Goal: Task Accomplishment & Management: Complete application form

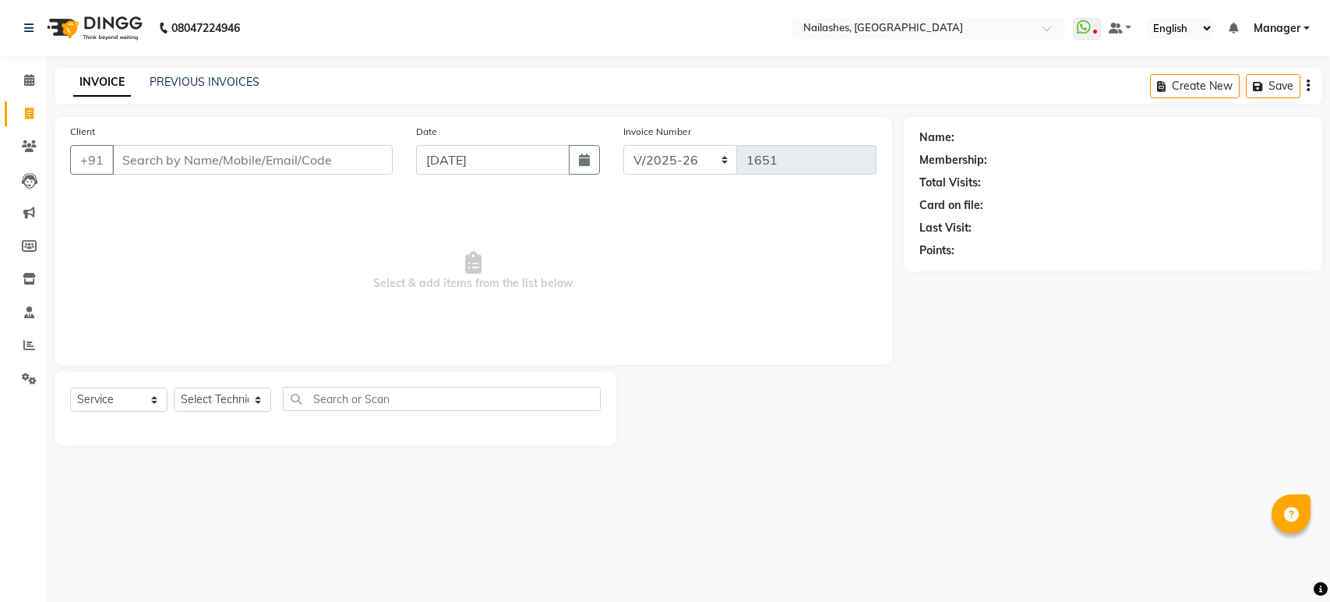
select select "4251"
select select "service"
select select "61504"
click at [174, 387] on select "Select Technician [PERSON_NAME] [PERSON_NAME] Asid deepak HANMI [PERSON_NAME] M…" at bounding box center [222, 399] width 97 height 24
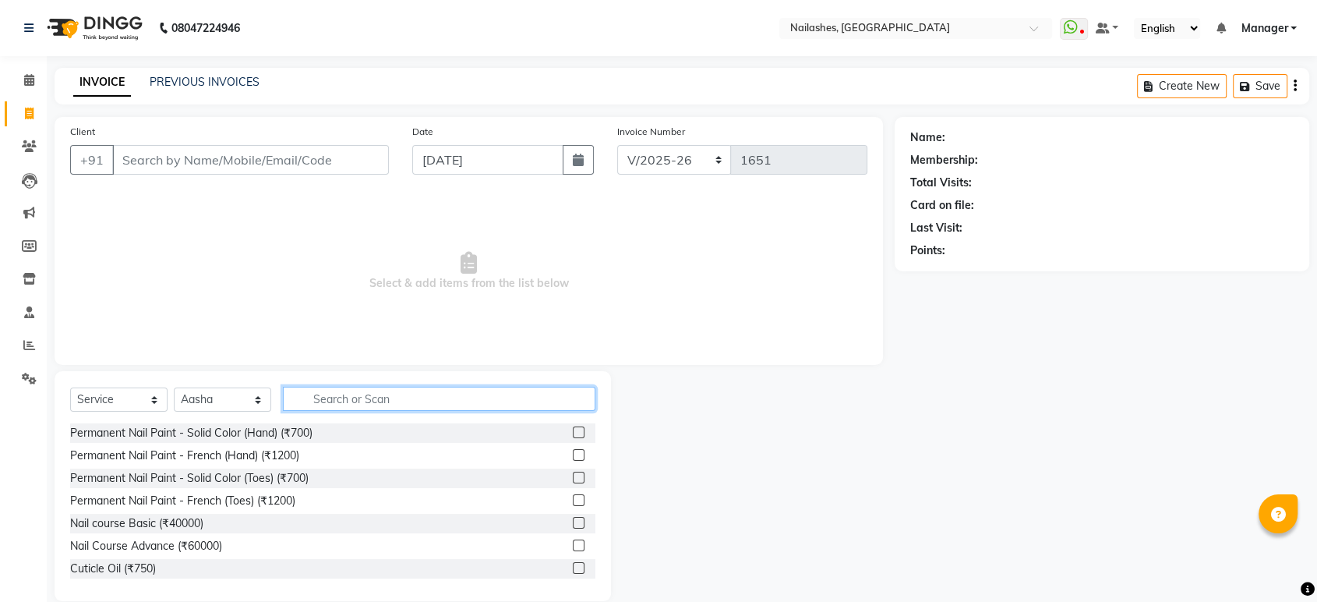
click at [329, 401] on input "text" at bounding box center [439, 399] width 312 height 24
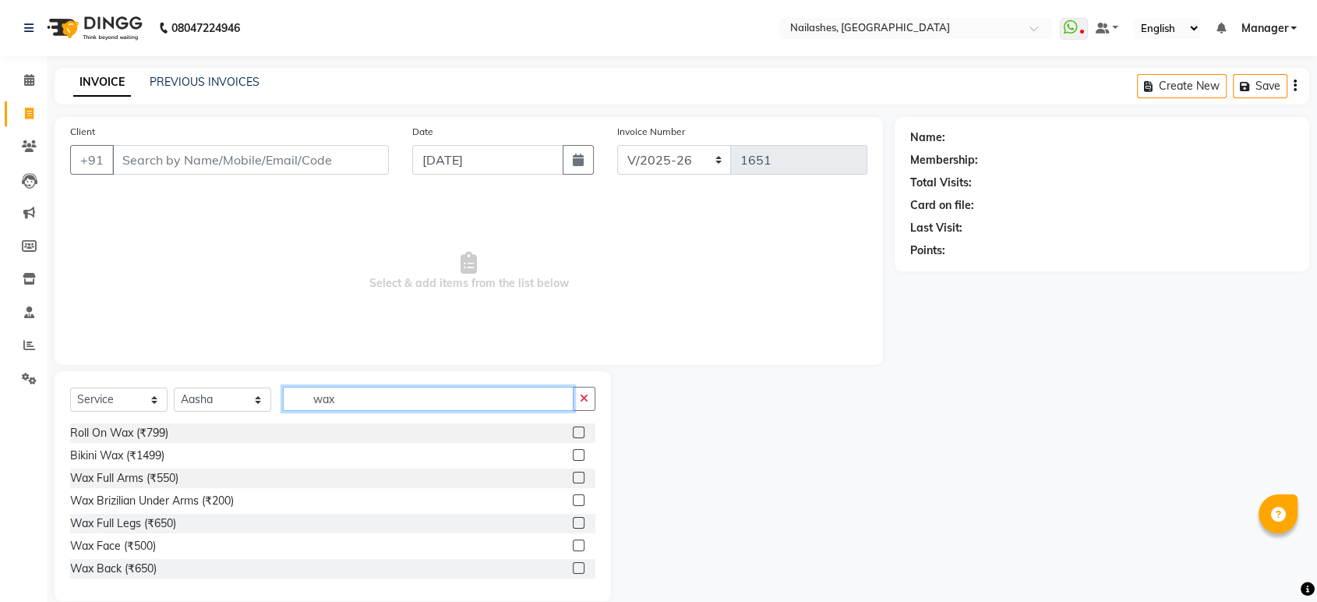
type input "wax"
click at [573, 432] on label at bounding box center [579, 432] width 12 height 12
click at [573, 432] on input "checkbox" at bounding box center [578, 433] width 10 height 10
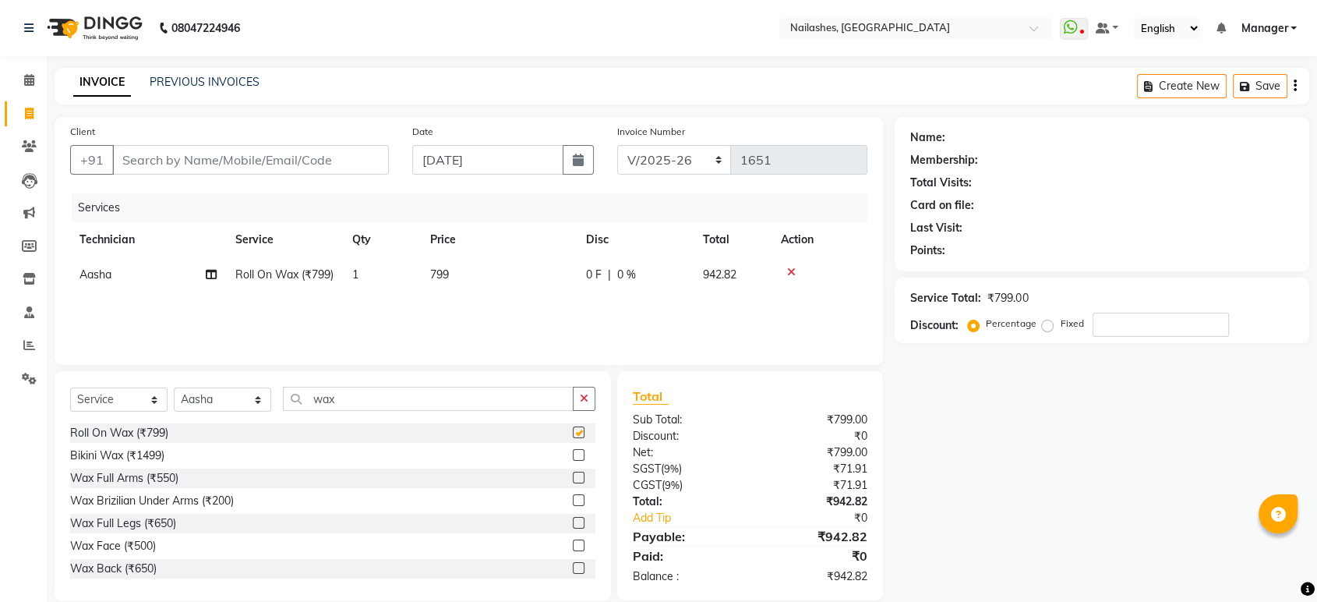
checkbox input "false"
click at [437, 269] on span "799" at bounding box center [439, 274] width 19 height 14
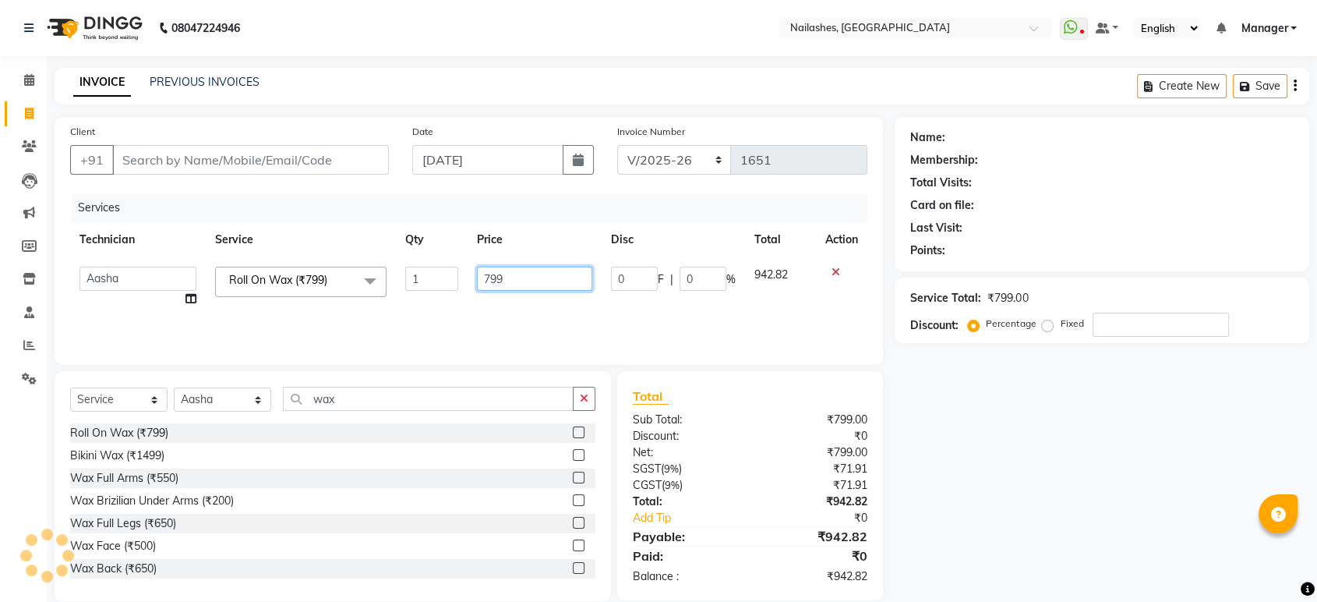
click at [486, 279] on input "799" at bounding box center [534, 279] width 115 height 24
type input "999"
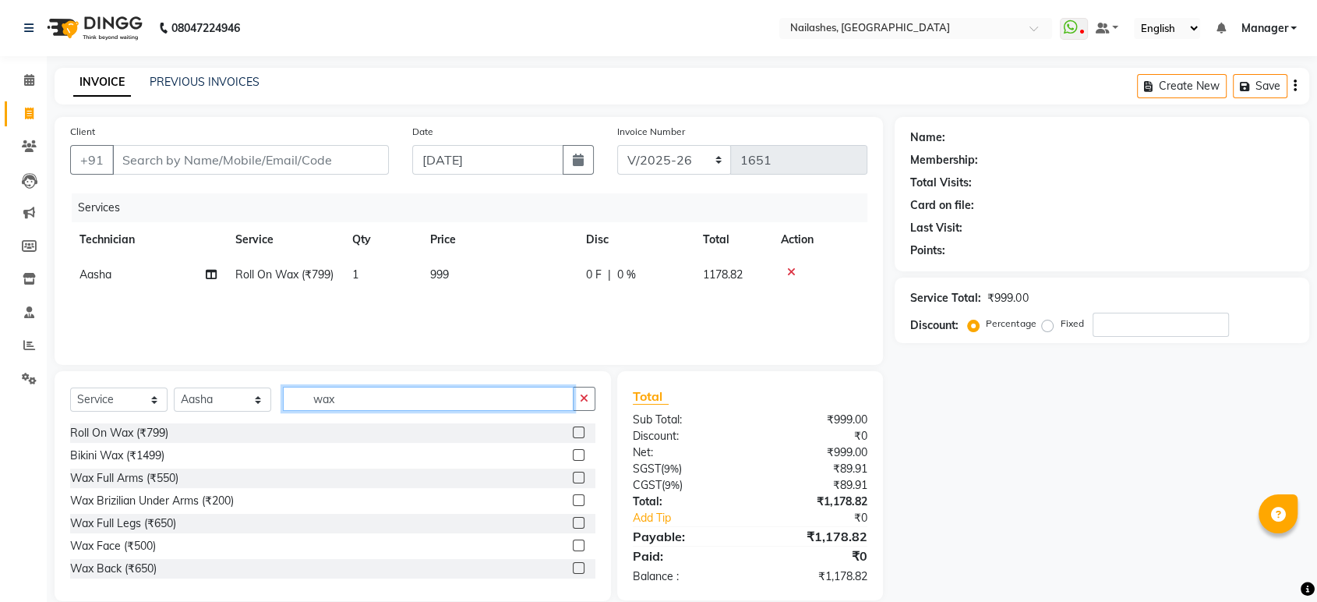
click at [362, 395] on input "wax" at bounding box center [428, 399] width 291 height 24
click at [337, 397] on input "wax" at bounding box center [428, 399] width 291 height 24
type input "w"
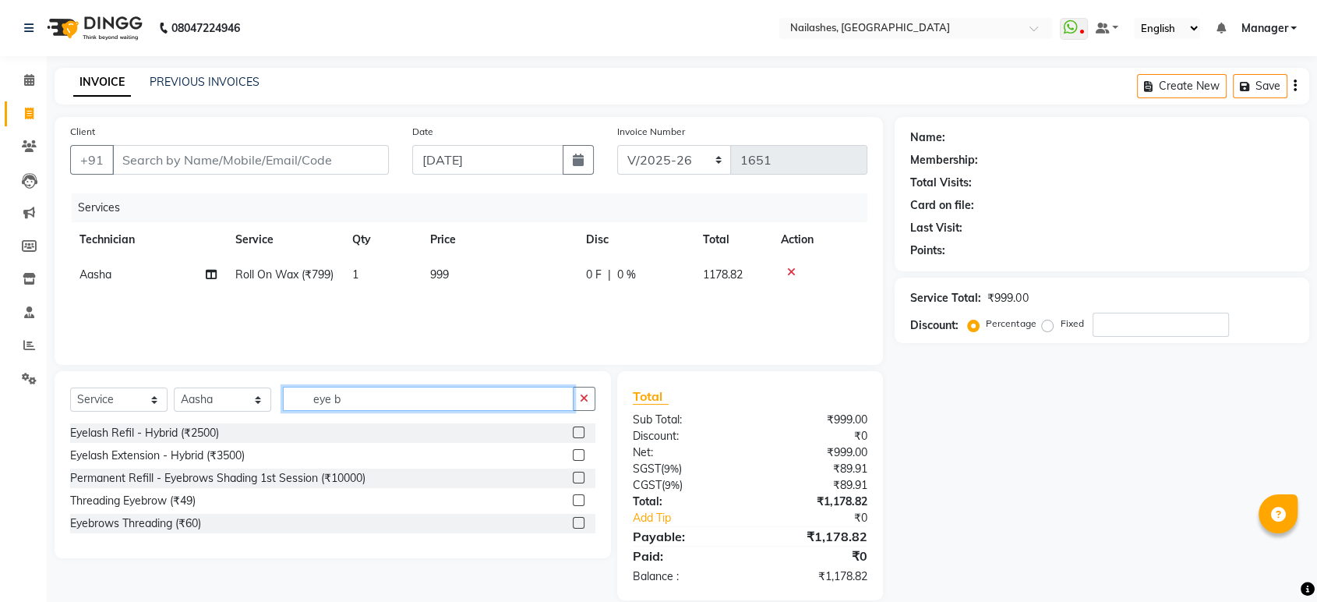
type input "eye b"
click at [577, 518] on label at bounding box center [579, 523] width 12 height 12
click at [577, 518] on input "checkbox" at bounding box center [578, 523] width 10 height 10
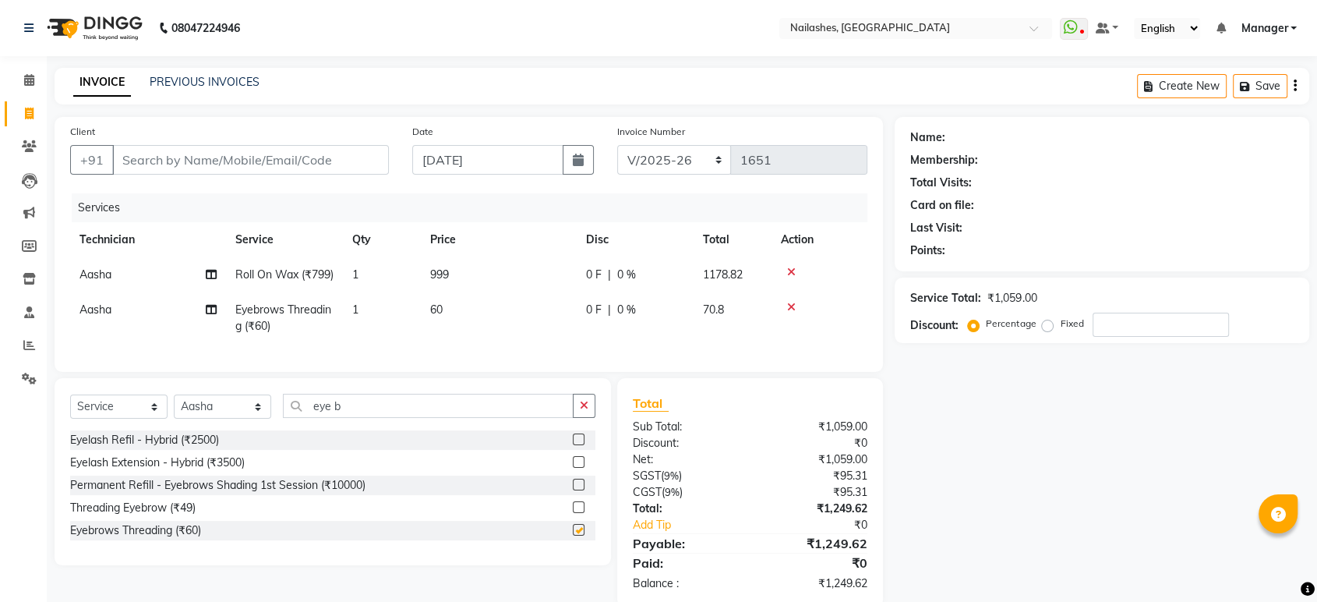
checkbox input "false"
click at [364, 418] on input "eye b" at bounding box center [428, 406] width 291 height 24
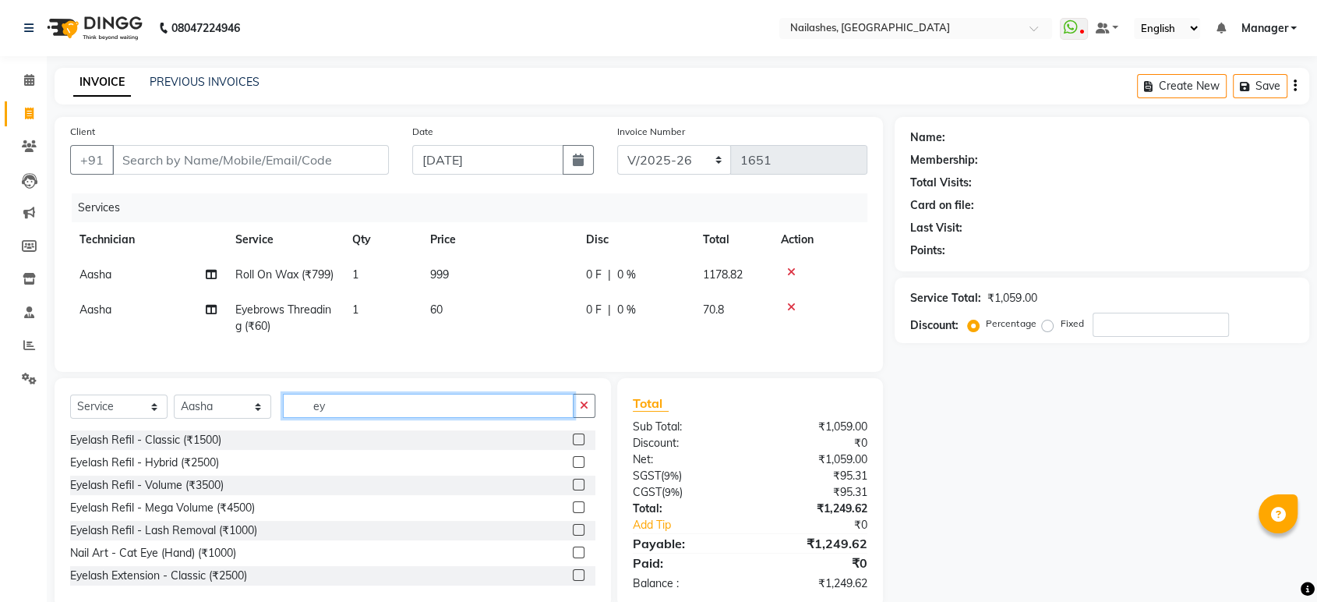
type input "e"
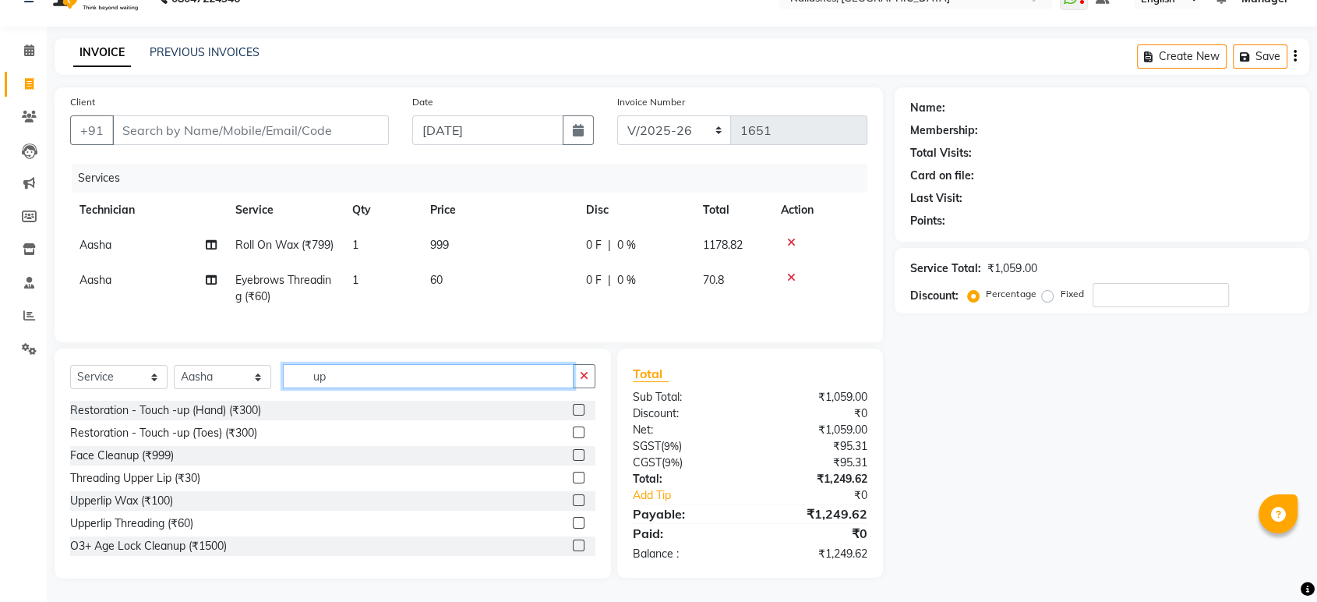
type input "up"
click at [573, 519] on label at bounding box center [579, 523] width 12 height 12
click at [573, 519] on input "checkbox" at bounding box center [578, 523] width 10 height 10
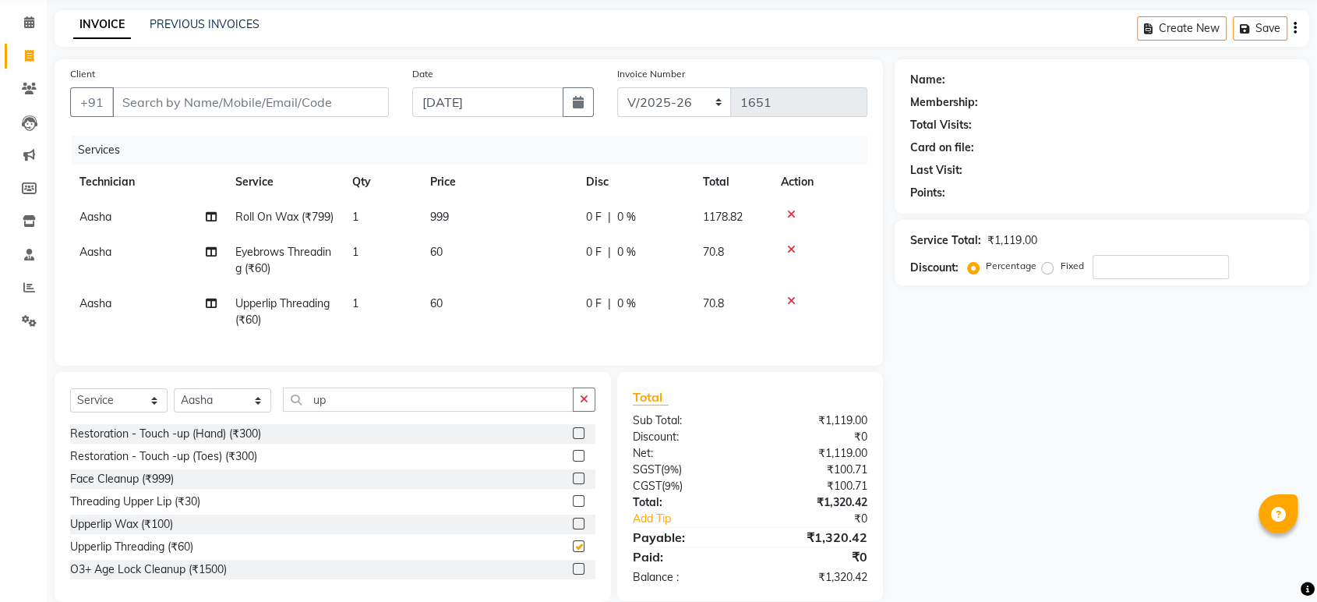
checkbox input "false"
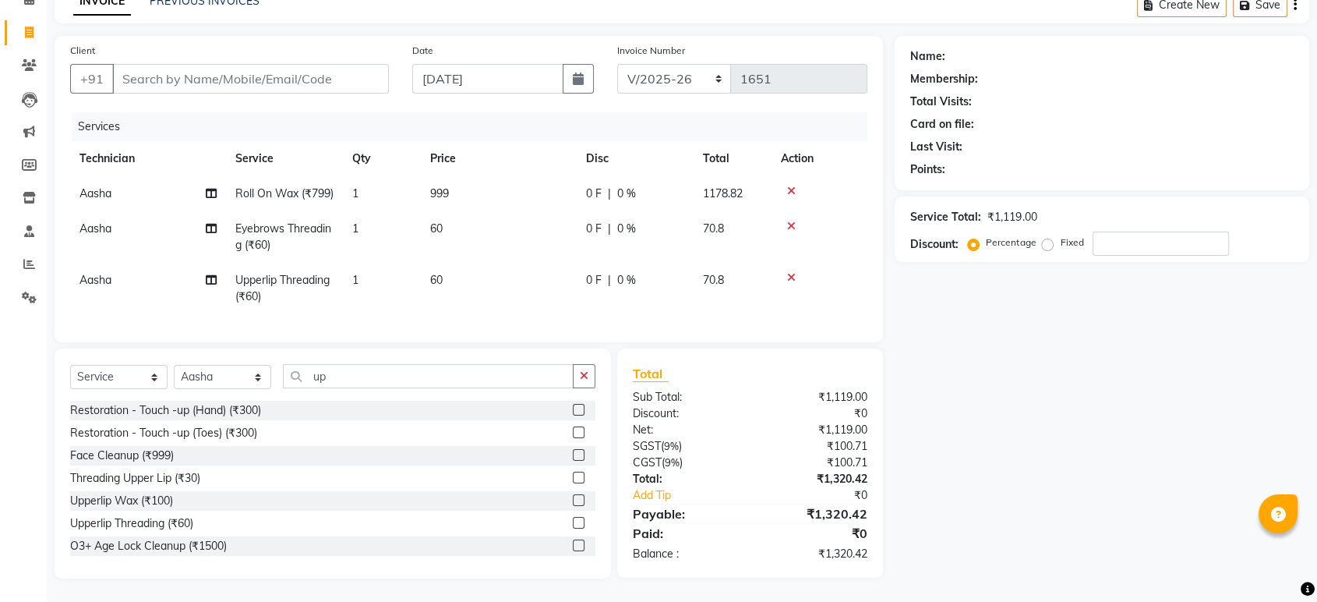
scroll to position [0, 0]
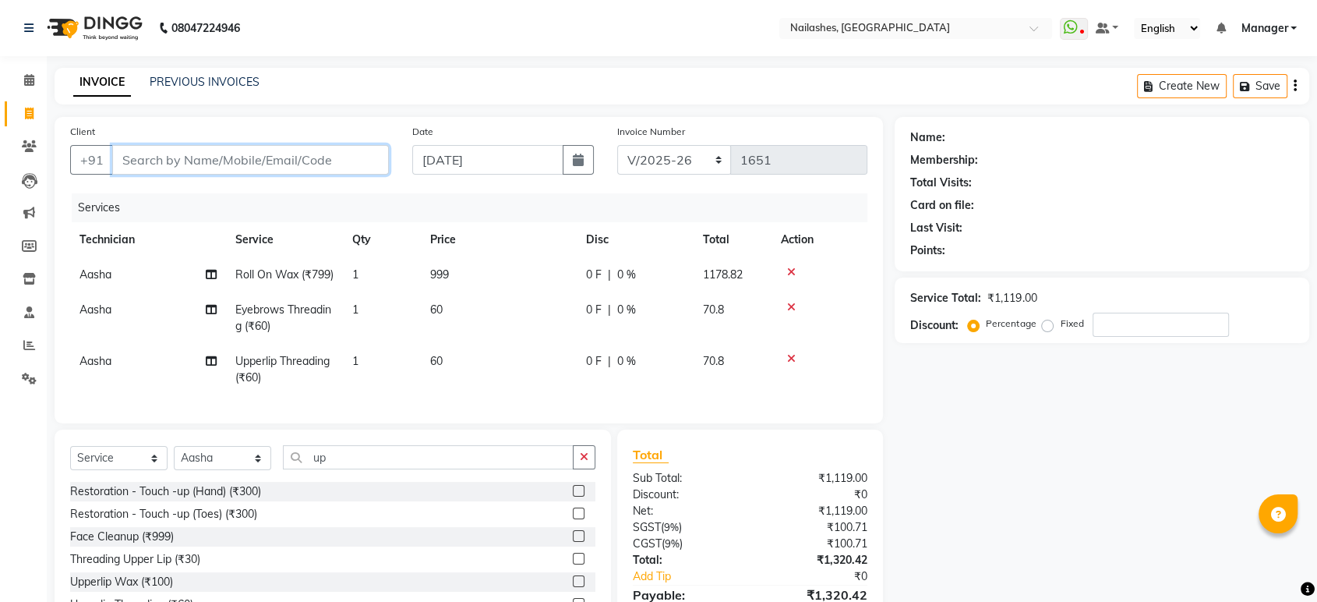
click at [149, 160] on input "Client" at bounding box center [250, 160] width 277 height 30
type input "8"
type input "0"
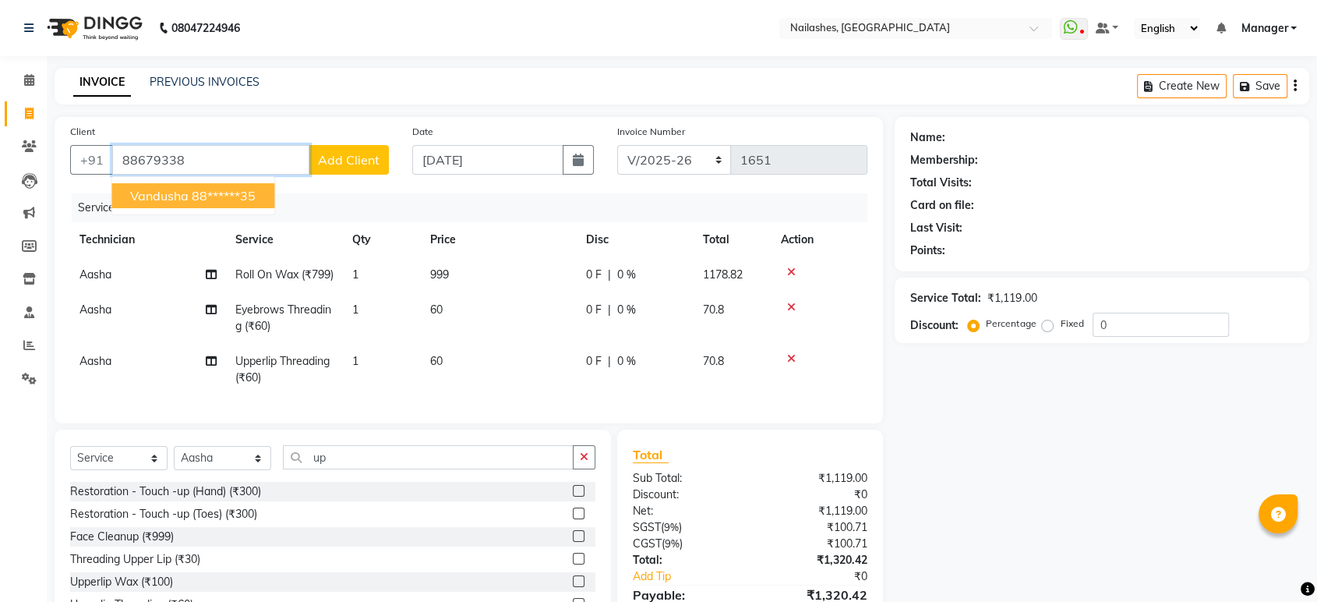
click at [152, 197] on span "Vandusha" at bounding box center [159, 196] width 58 height 16
type input "88******35"
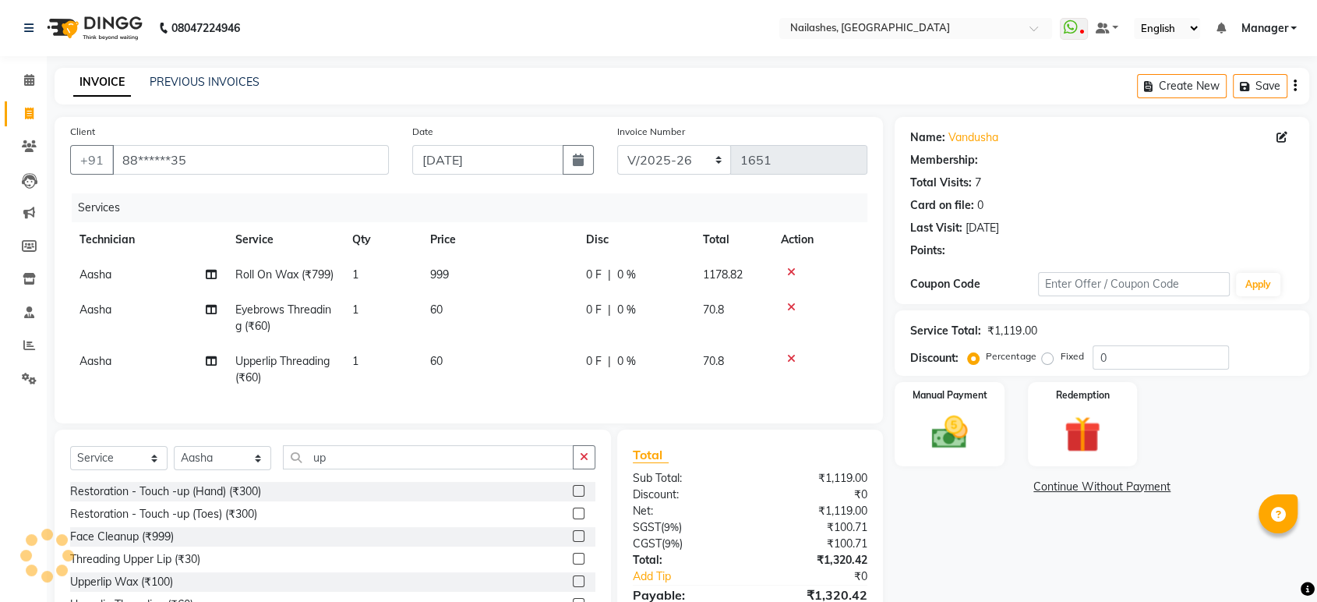
select select "1: Object"
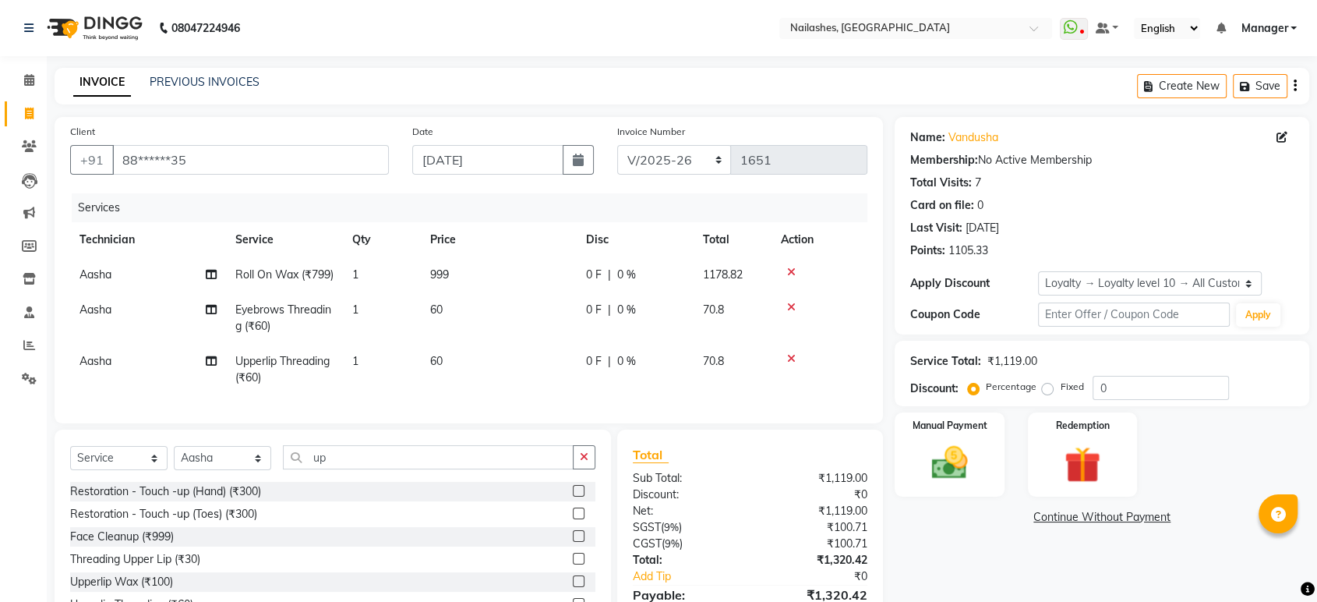
scroll to position [86, 0]
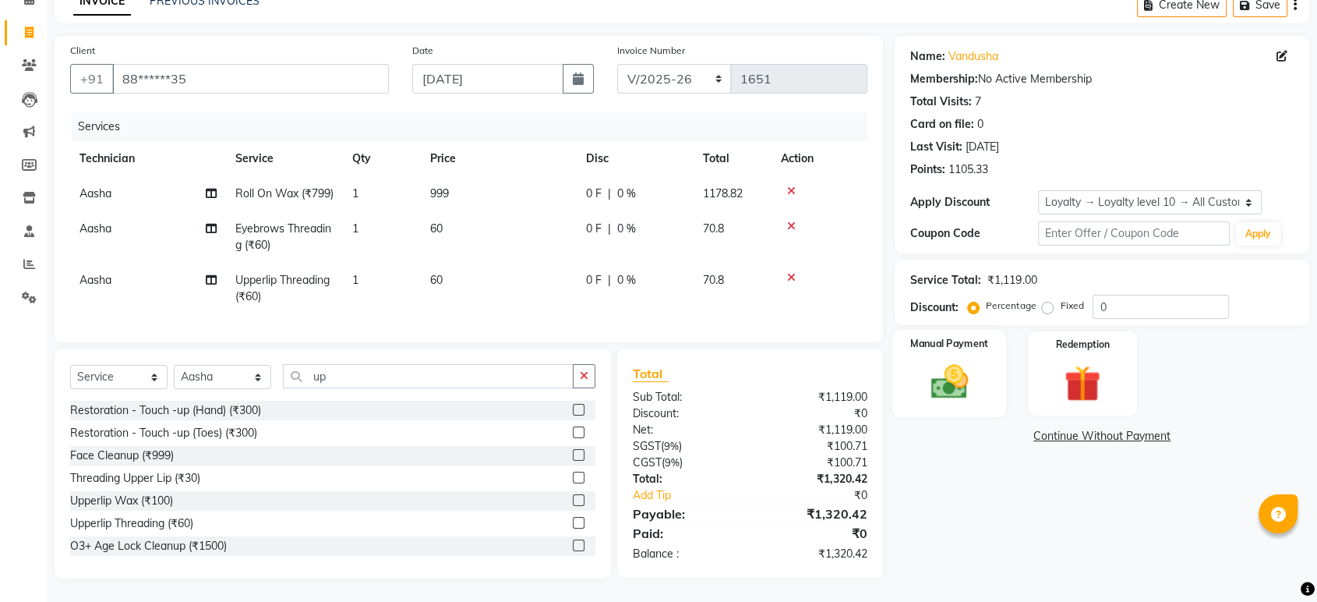
click at [940, 367] on img at bounding box center [949, 382] width 61 height 44
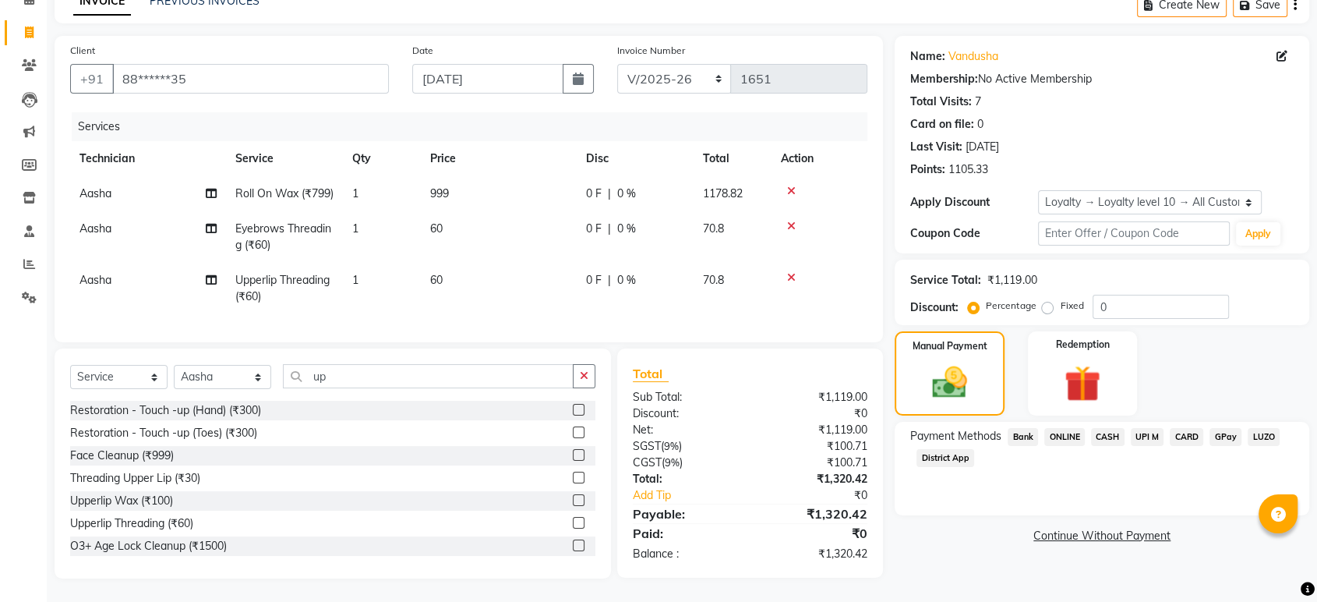
click at [1072, 429] on span "ONLINE" at bounding box center [1064, 437] width 41 height 18
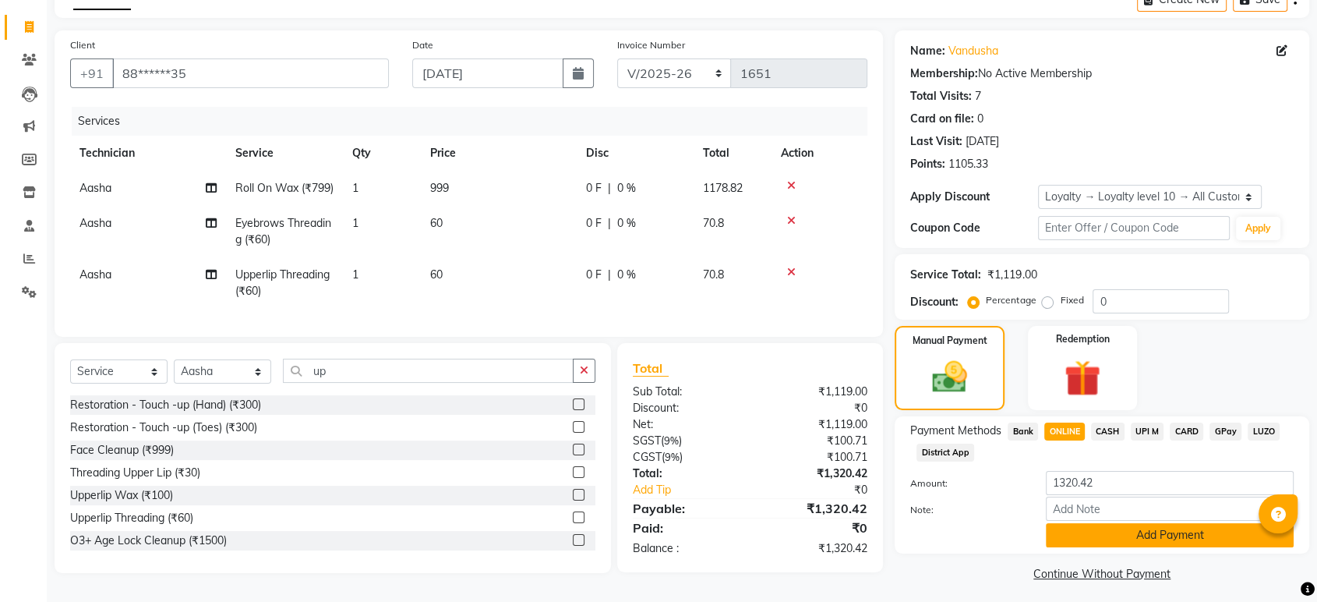
click at [1149, 523] on button "Add Payment" at bounding box center [1170, 535] width 248 height 24
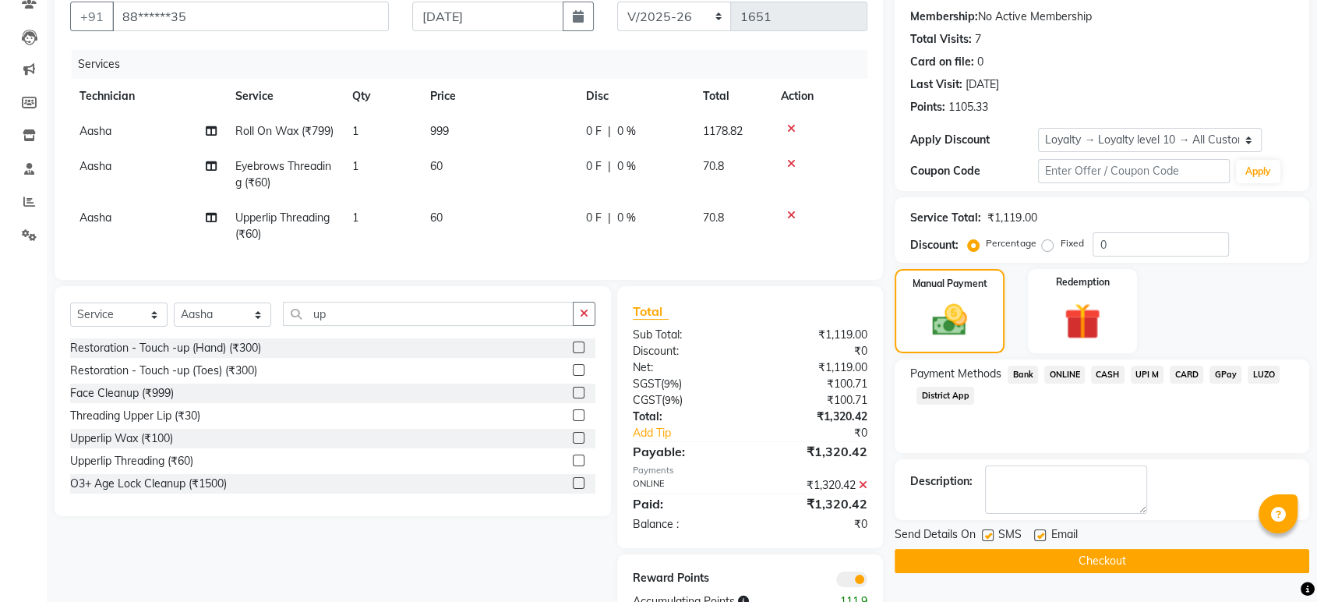
scroll to position [218, 0]
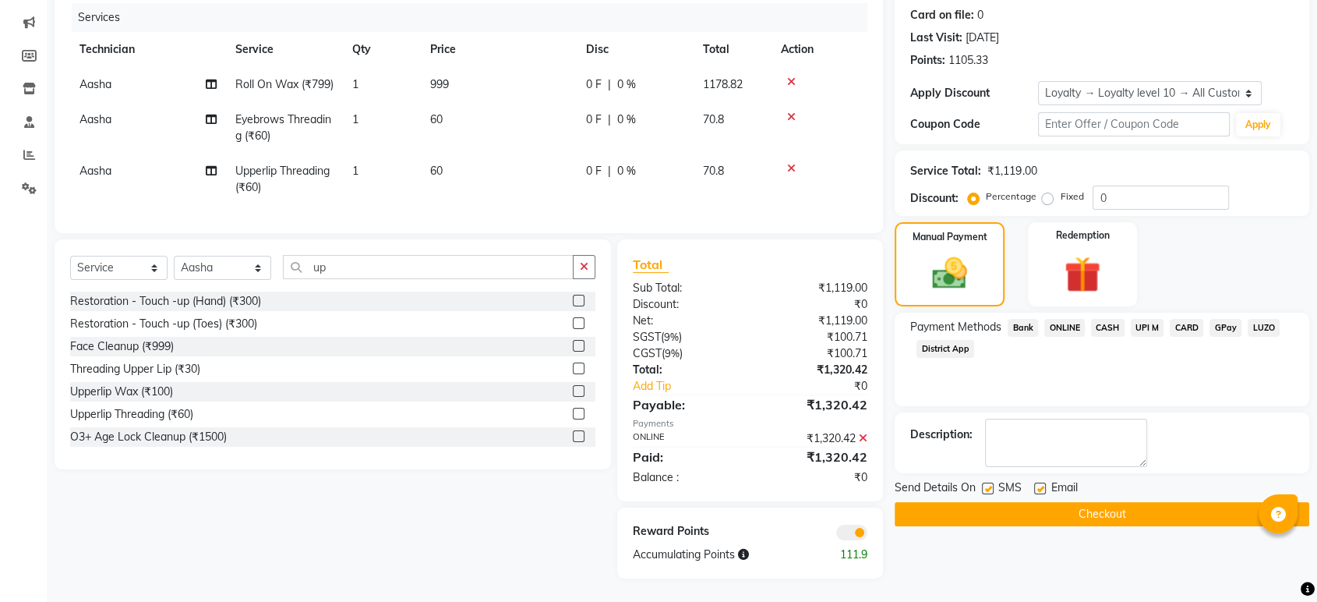
click at [1079, 502] on button "Checkout" at bounding box center [1102, 514] width 415 height 24
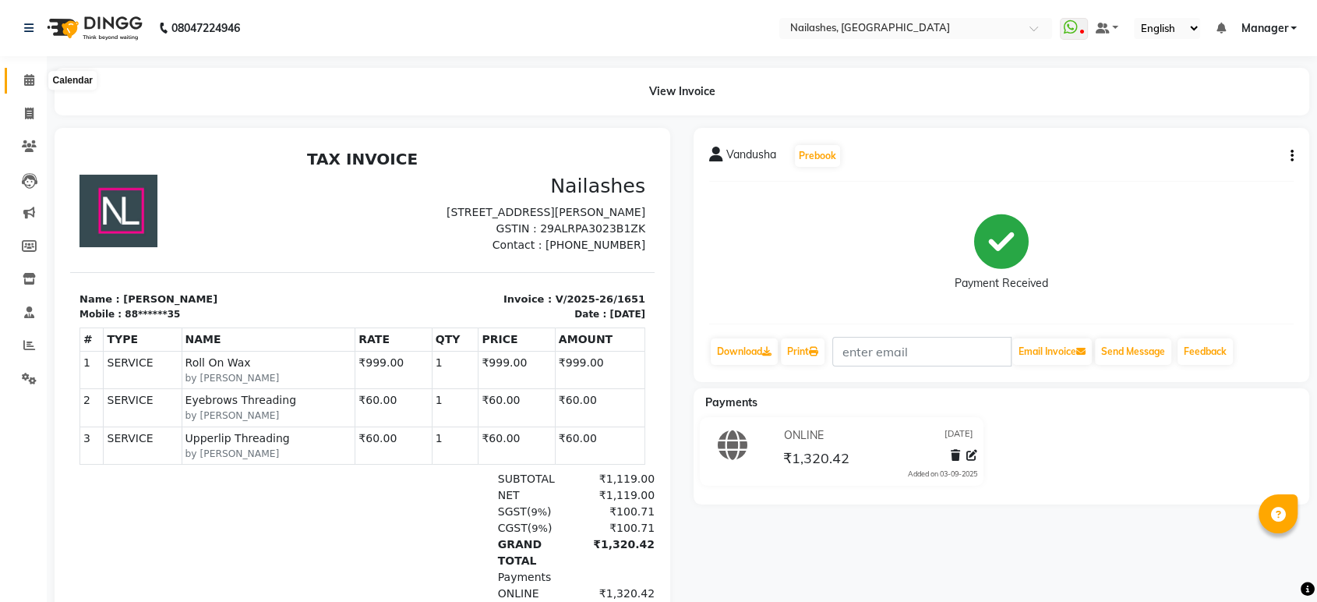
click at [19, 79] on span at bounding box center [29, 81] width 27 height 18
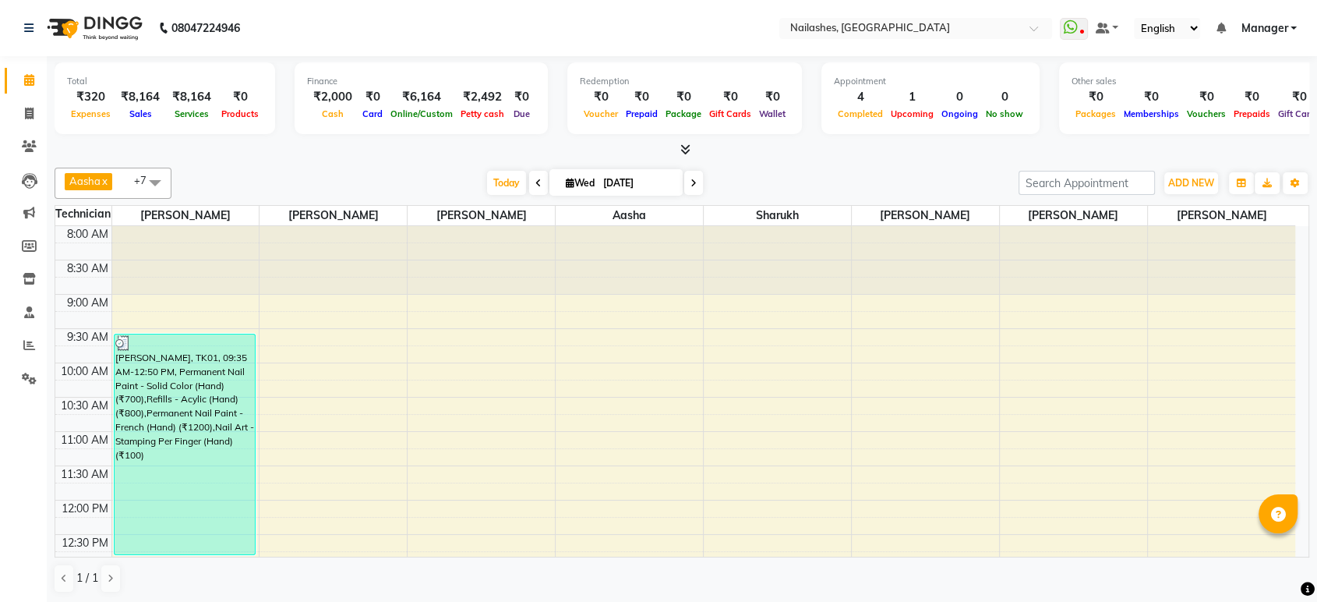
click at [0, 322] on li "Staff" at bounding box center [23, 313] width 47 height 34
click at [94, 101] on div "₹320" at bounding box center [91, 97] width 48 height 18
click at [90, 97] on div "₹320" at bounding box center [91, 97] width 48 height 18
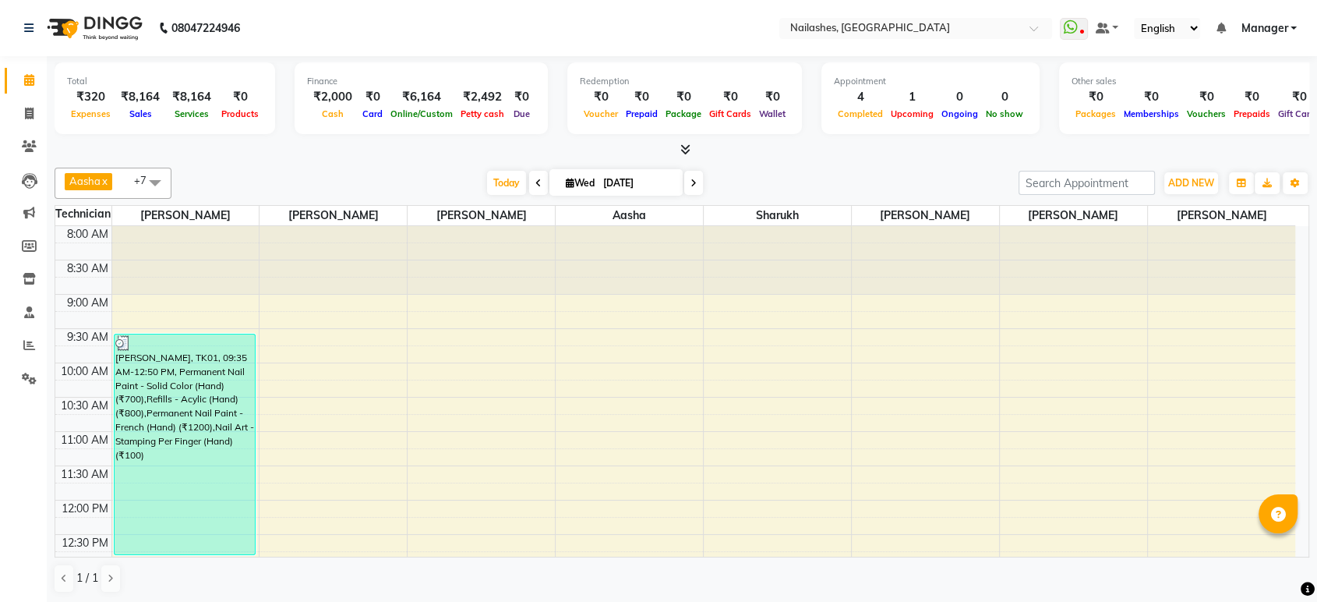
click at [77, 93] on div "₹320" at bounding box center [91, 97] width 48 height 18
click at [91, 113] on span "Expenses" at bounding box center [91, 113] width 48 height 11
click at [91, 117] on span "Expenses" at bounding box center [91, 113] width 48 height 11
click at [94, 88] on div "₹320" at bounding box center [91, 97] width 48 height 18
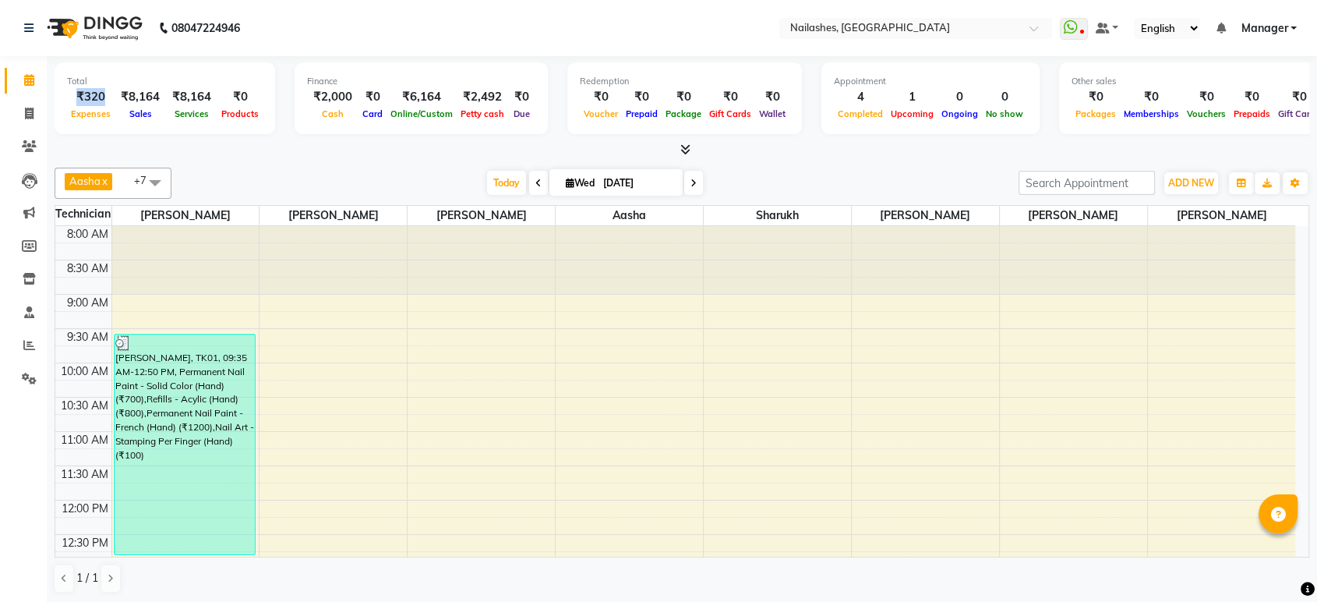
drag, startPoint x: 94, startPoint y: 88, endPoint x: 86, endPoint y: 98, distance: 12.3
click at [86, 98] on div "₹320" at bounding box center [91, 97] width 48 height 18
click at [1188, 177] on span "ADD NEW" at bounding box center [1191, 183] width 46 height 12
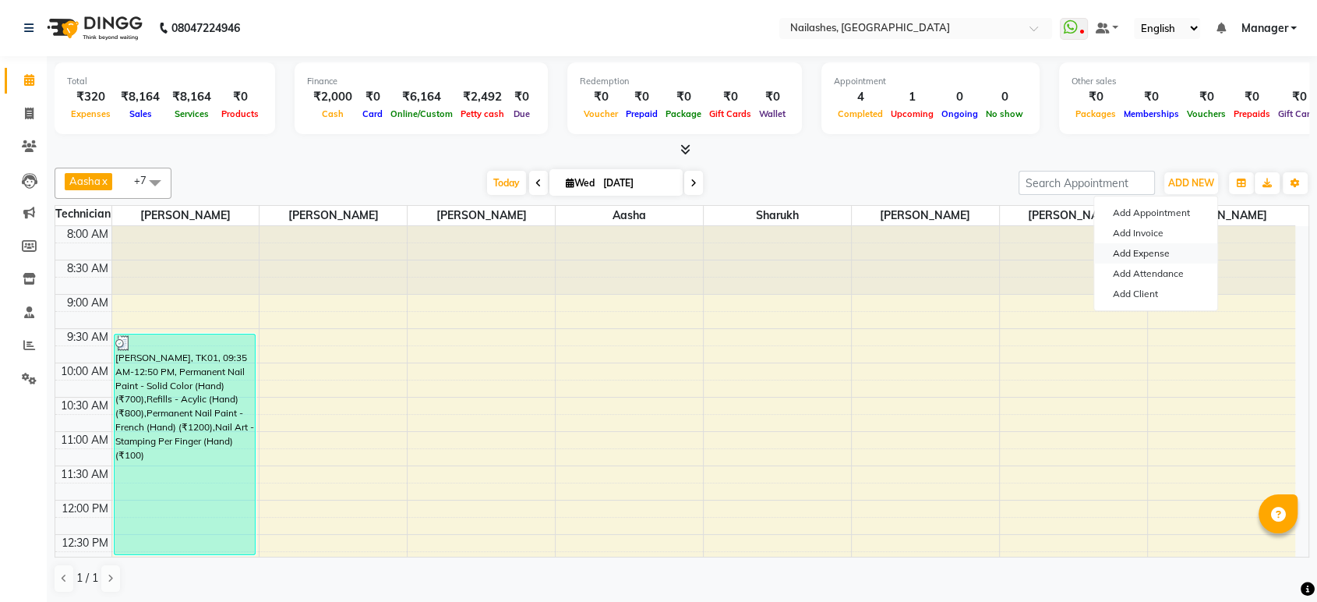
click at [1135, 249] on link "Add Expense" at bounding box center [1155, 253] width 123 height 20
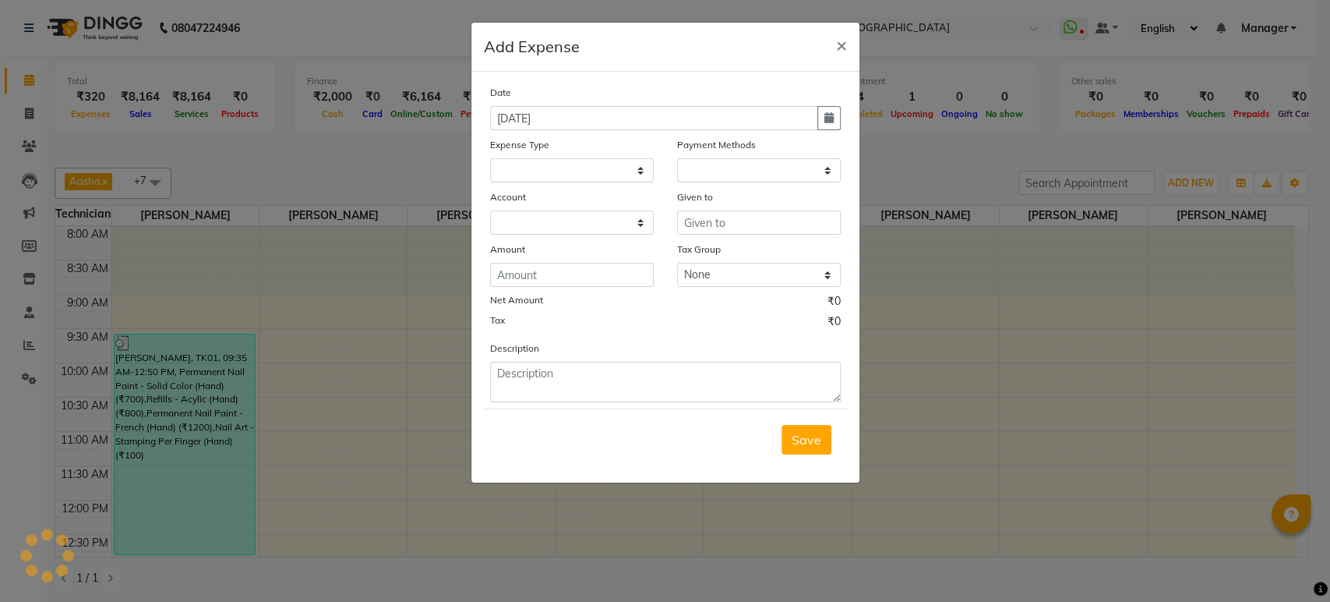
select select
select select "1"
select select "3062"
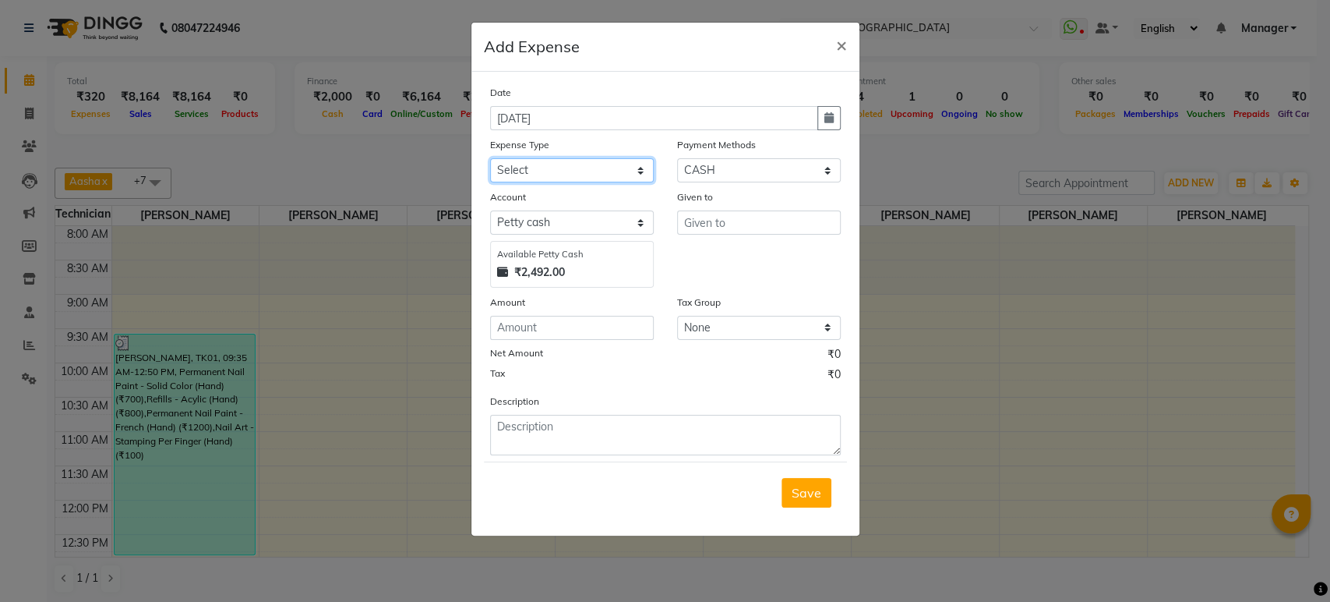
click at [595, 168] on select "Select acetone Advance Salary bank deposite BBMP Beauty products Bed charges BI…" at bounding box center [572, 170] width 164 height 24
select select "21438"
click at [595, 168] on select "Select acetone Advance Salary bank deposite BBMP Beauty products Bed charges BI…" at bounding box center [572, 170] width 164 height 24
click at [729, 161] on select "Select Bank ONLINE CASH UPI M Voucher CARD Prepaid GPay Wallet Points LUZO Dist…" at bounding box center [759, 170] width 164 height 24
click at [677, 158] on select "Select Bank ONLINE CASH UPI M Voucher CARD Prepaid GPay Wallet Points LUZO Dist…" at bounding box center [759, 170] width 164 height 24
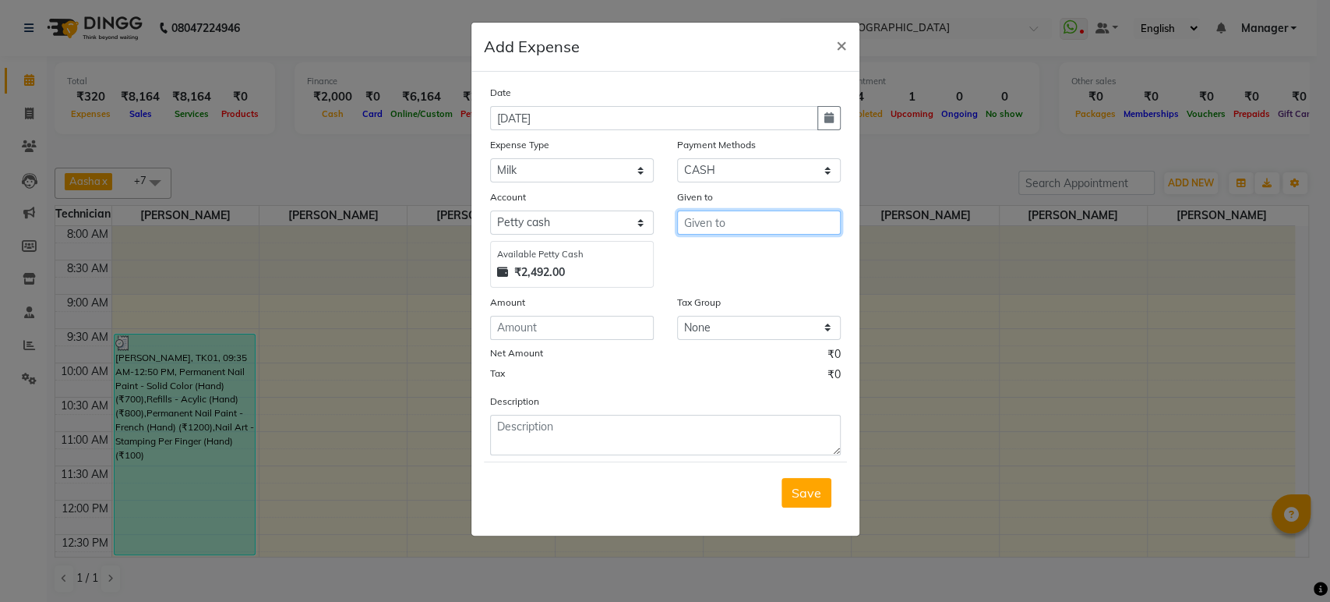
click at [749, 228] on input "text" at bounding box center [759, 222] width 164 height 24
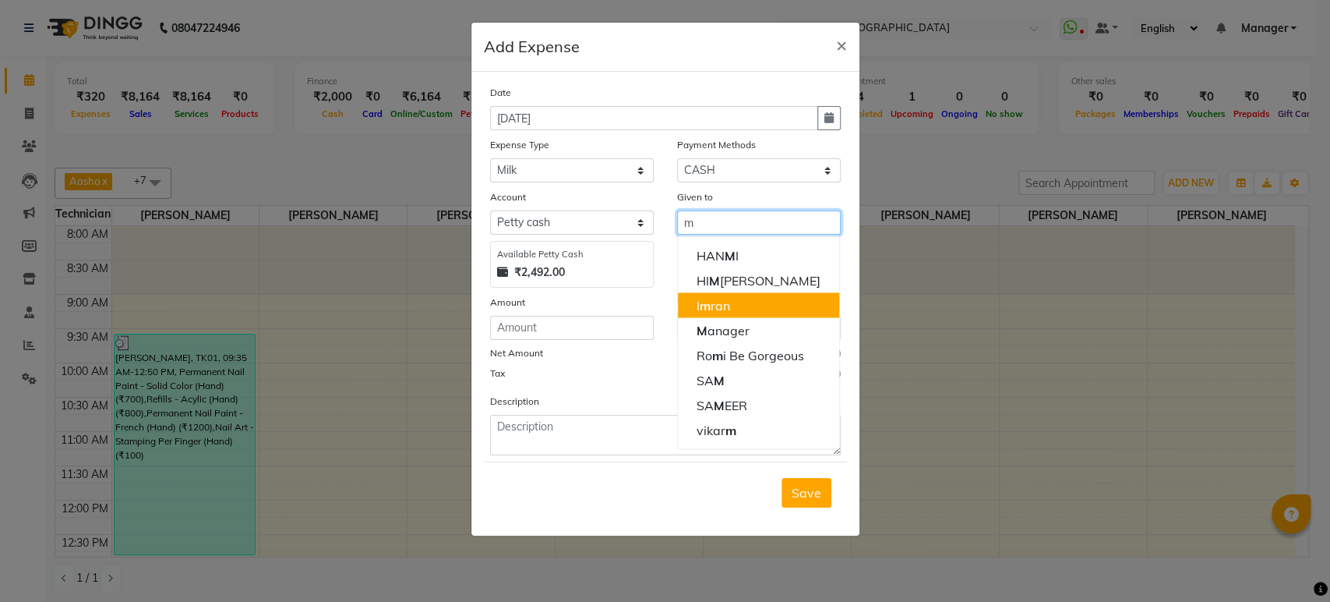
type input "m"
click at [828, 331] on select "None GST" at bounding box center [759, 328] width 164 height 24
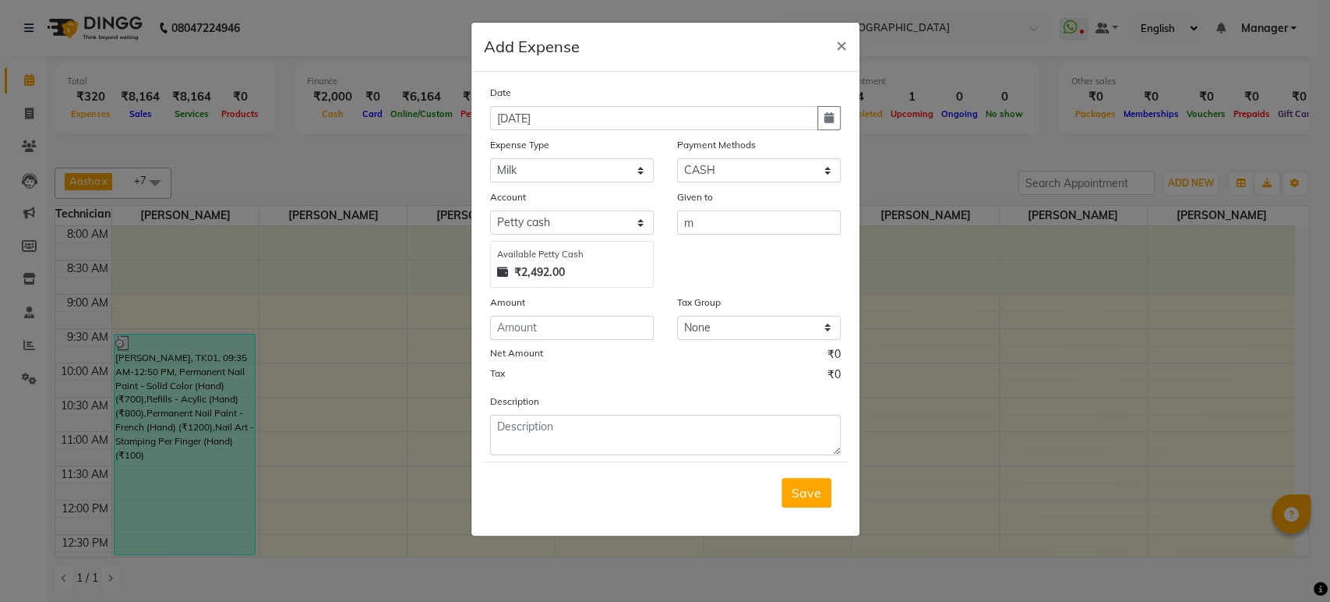
click at [990, 293] on ngb-modal-window "Add Expense × Date [DATE] Expense Type Select acetone Advance Salary bank depos…" at bounding box center [665, 301] width 1330 height 602
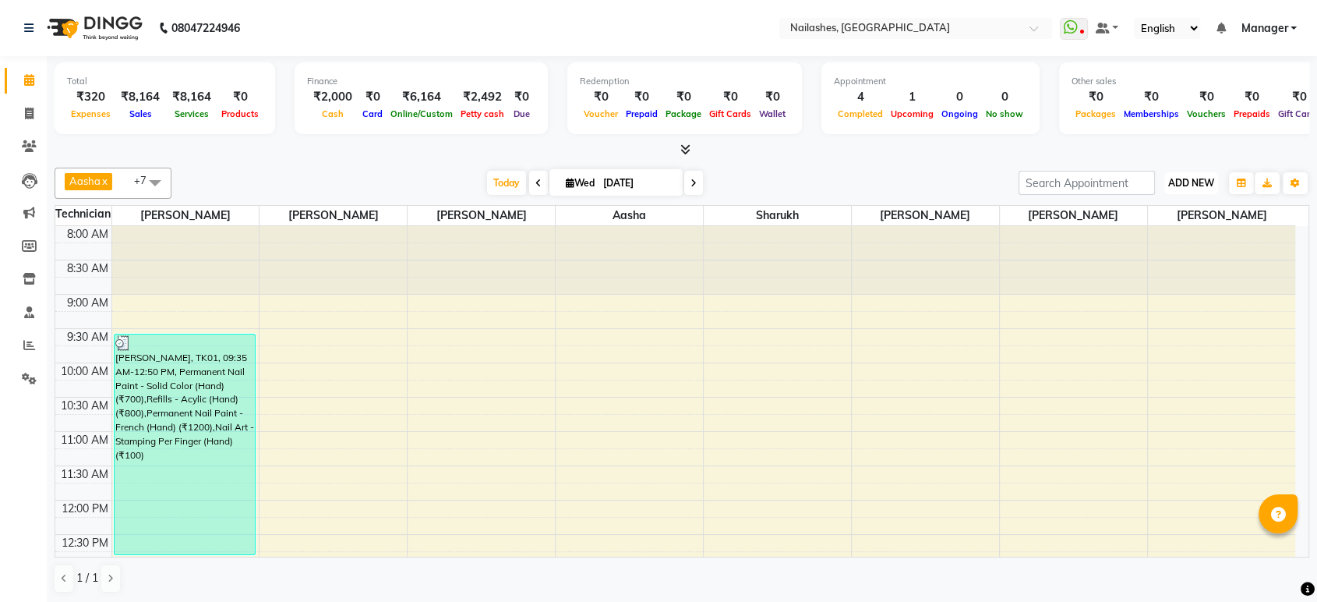
click at [1169, 173] on button "ADD NEW Toggle Dropdown" at bounding box center [1191, 183] width 54 height 22
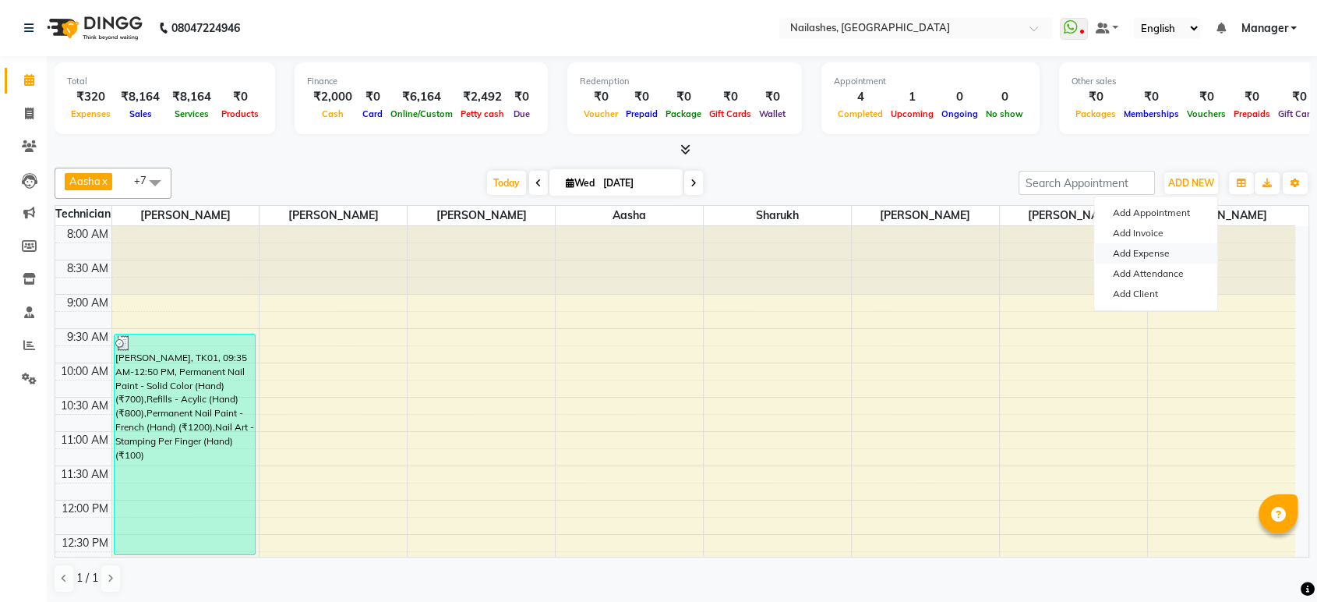
click at [1146, 253] on link "Add Expense" at bounding box center [1155, 253] width 123 height 20
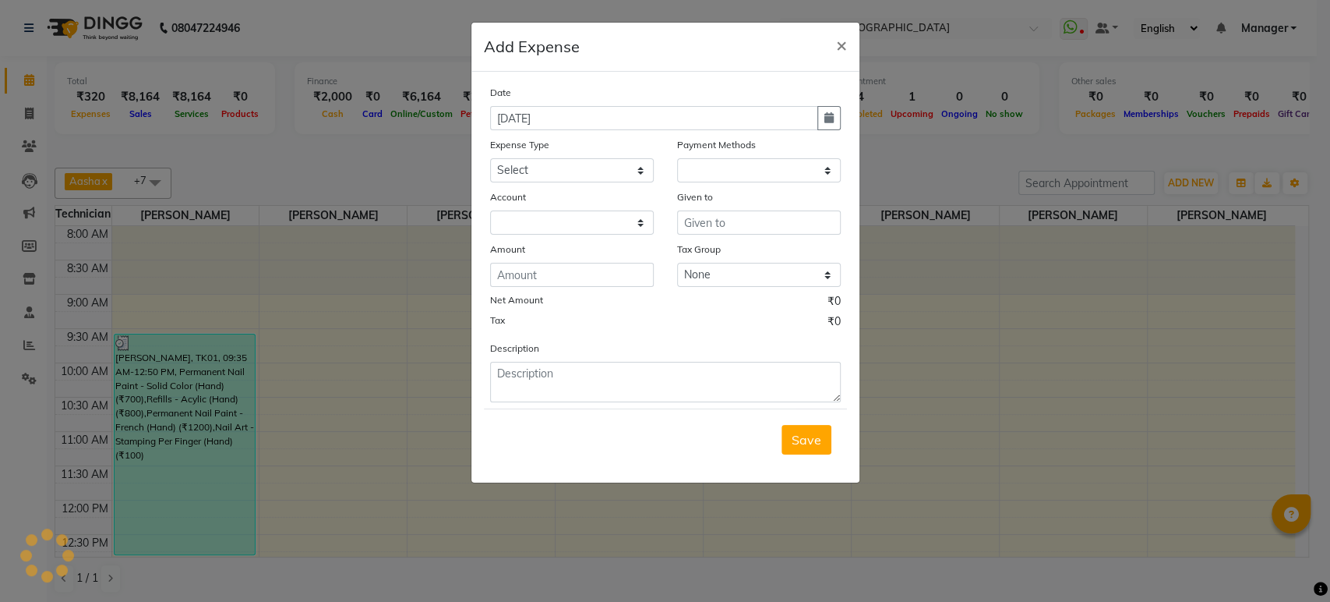
select select "1"
select select "3062"
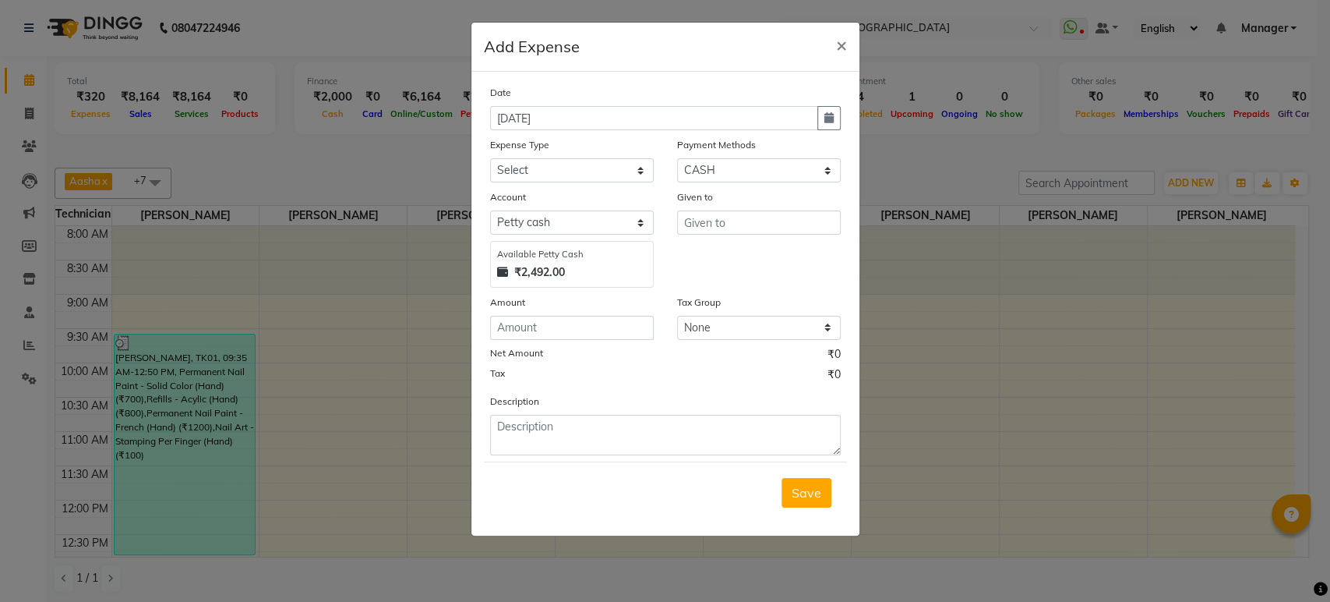
click at [868, 186] on ngb-modal-window "Add Expense × Date [DATE] Expense Type Select acetone Advance Salary bank depos…" at bounding box center [665, 301] width 1330 height 602
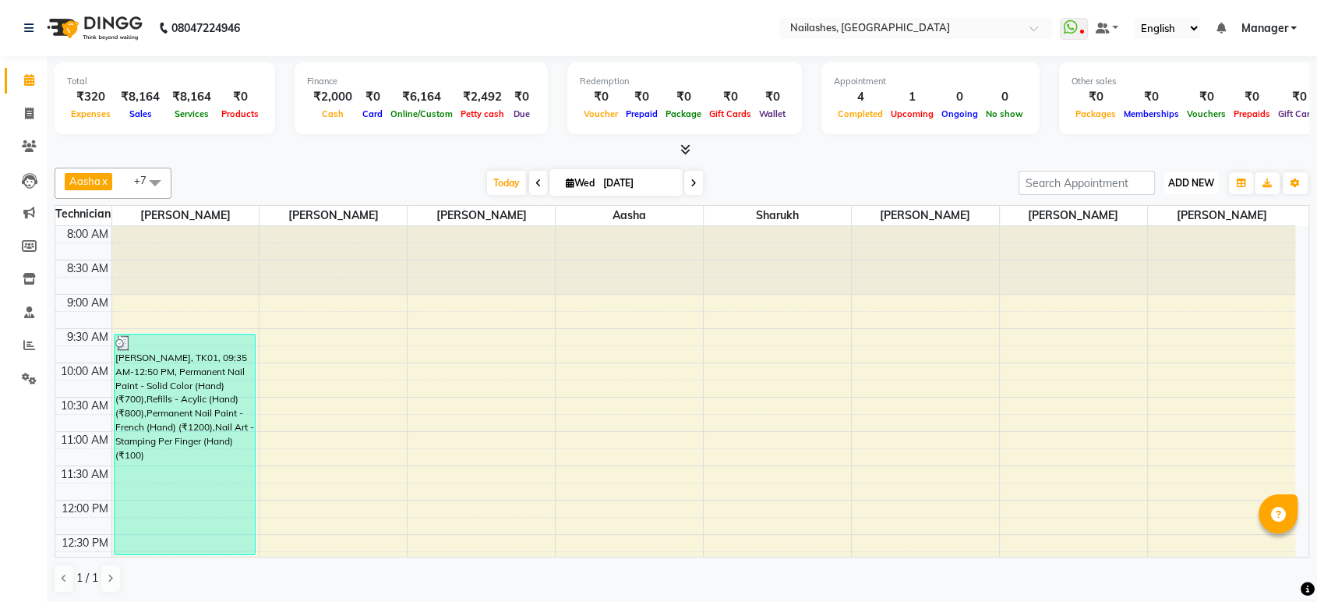
click at [1186, 180] on span "ADD NEW" at bounding box center [1191, 183] width 46 height 12
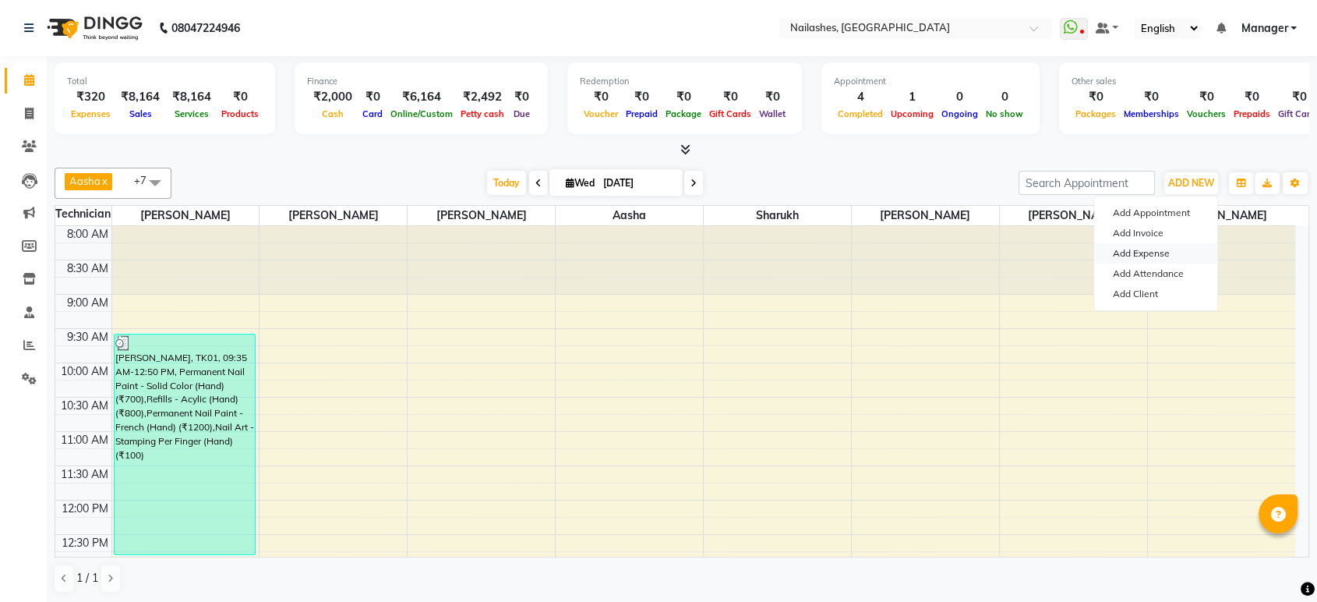
click at [1149, 243] on link "Add Expense" at bounding box center [1155, 253] width 123 height 20
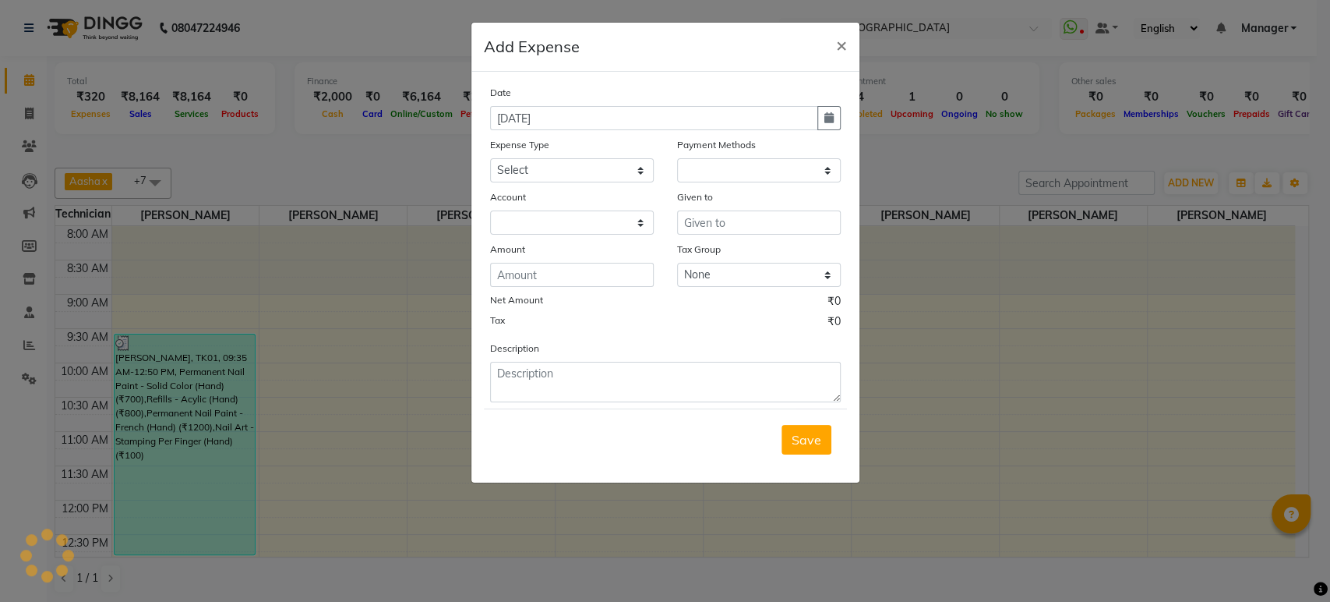
select select "1"
select select "3062"
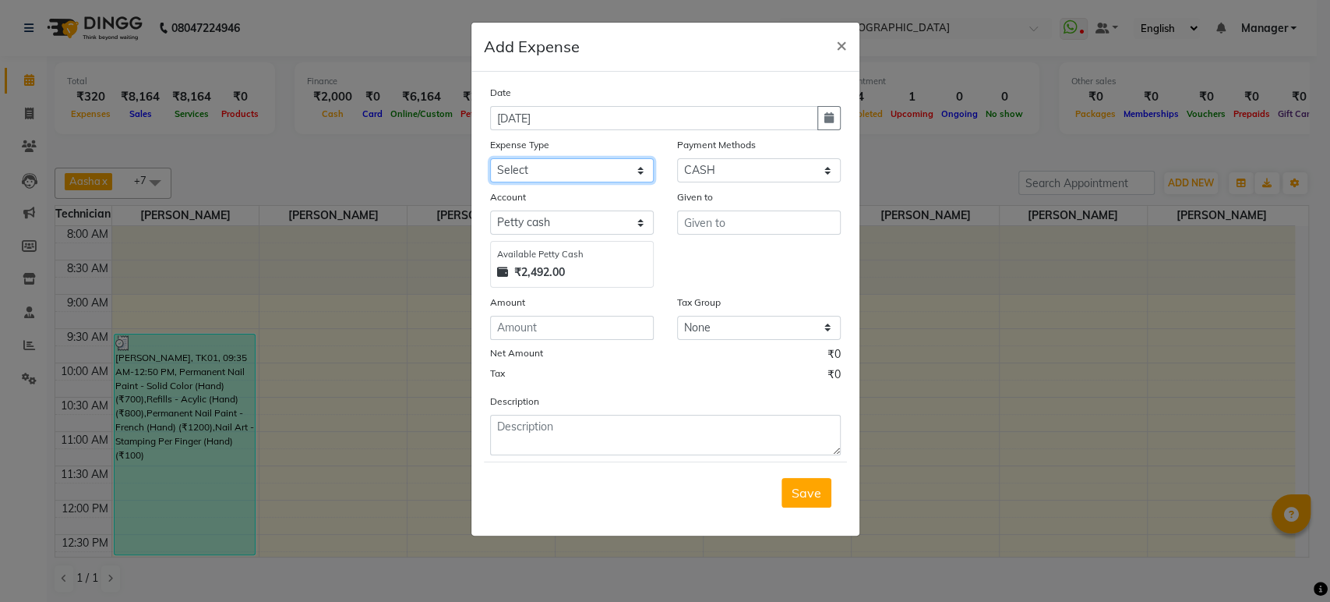
click at [601, 164] on select "Select acetone Advance Salary bank deposite BBMP Beauty products Bed charges BI…" at bounding box center [572, 170] width 164 height 24
select select "21438"
click at [490, 158] on select "Select acetone Advance Salary bank deposite BBMP Beauty products Bed charges BI…" at bounding box center [572, 170] width 164 height 24
click at [751, 225] on input "text" at bounding box center [759, 222] width 164 height 24
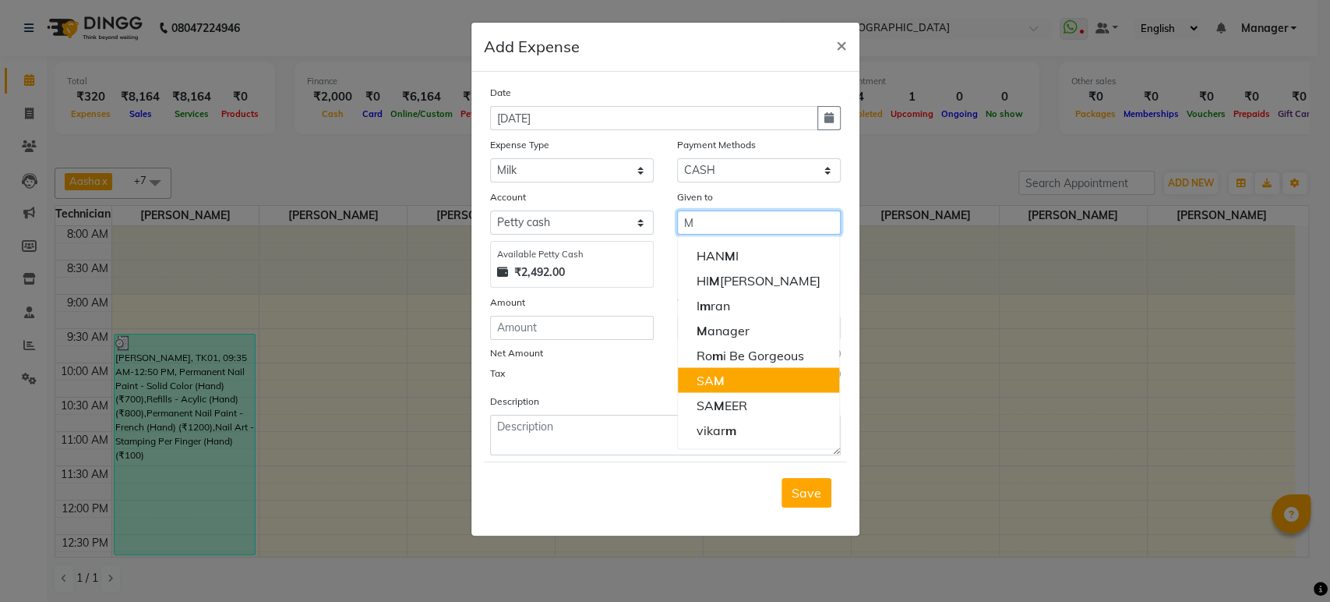
click at [725, 376] on button "SA M" at bounding box center [758, 379] width 161 height 25
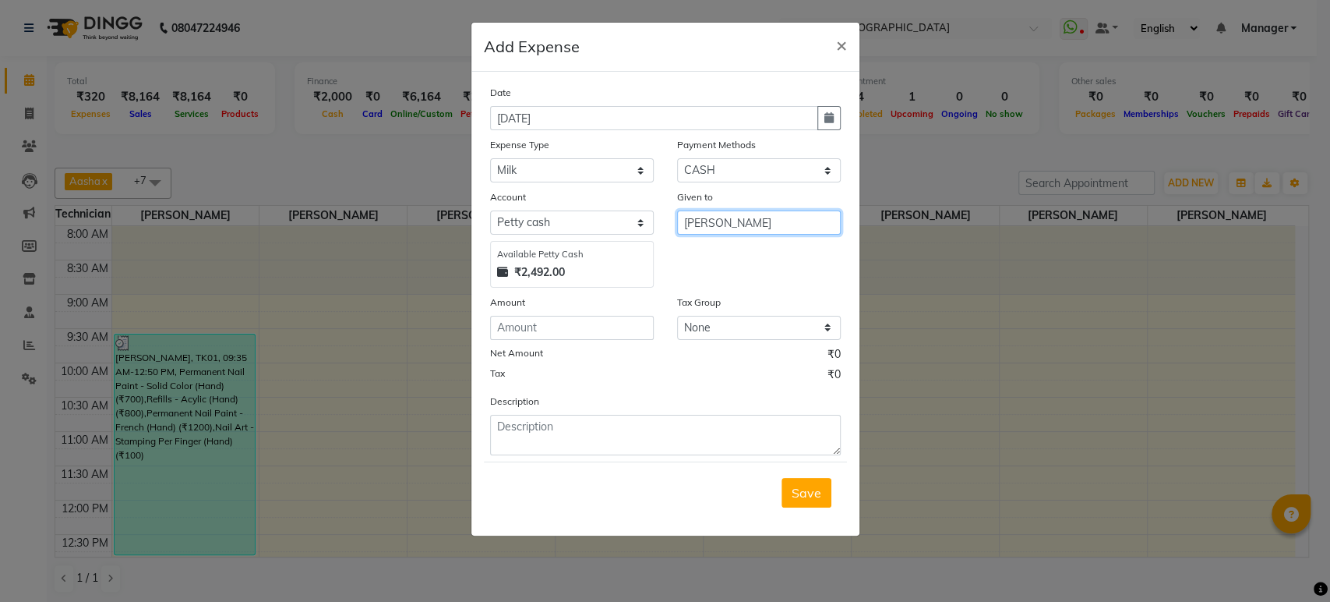
type input "[PERSON_NAME]"
click at [523, 329] on input "number" at bounding box center [572, 328] width 164 height 24
type input "52"
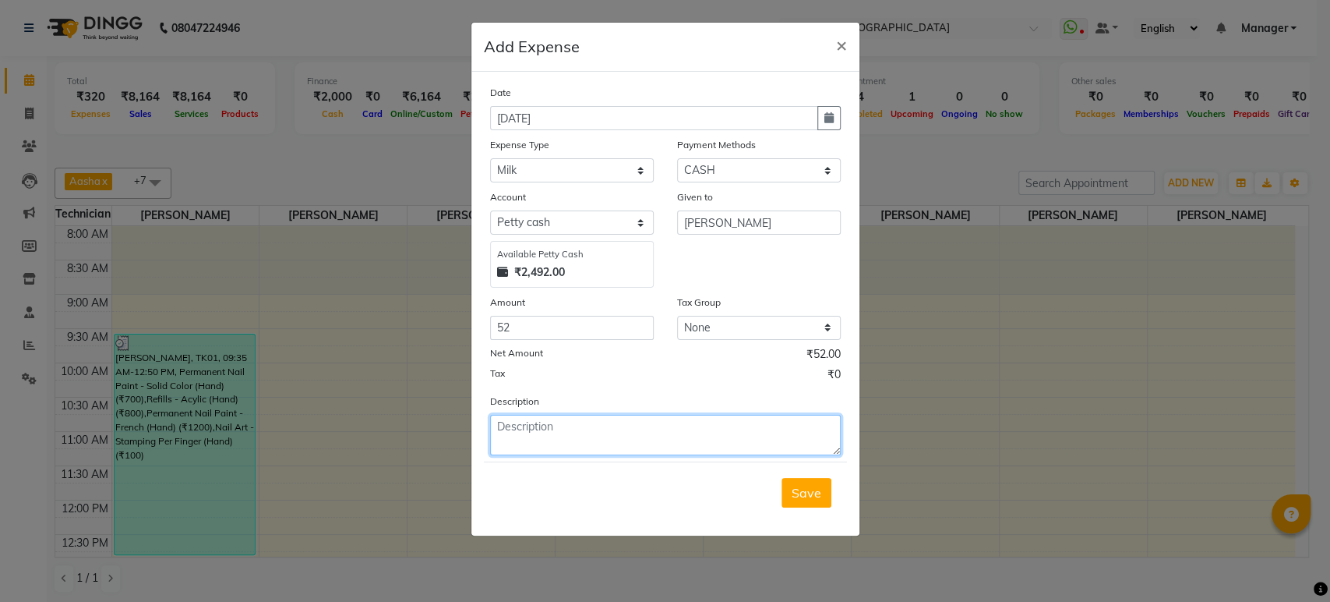
click at [540, 440] on textarea at bounding box center [665, 435] width 351 height 41
type textarea "Given to milk shop"
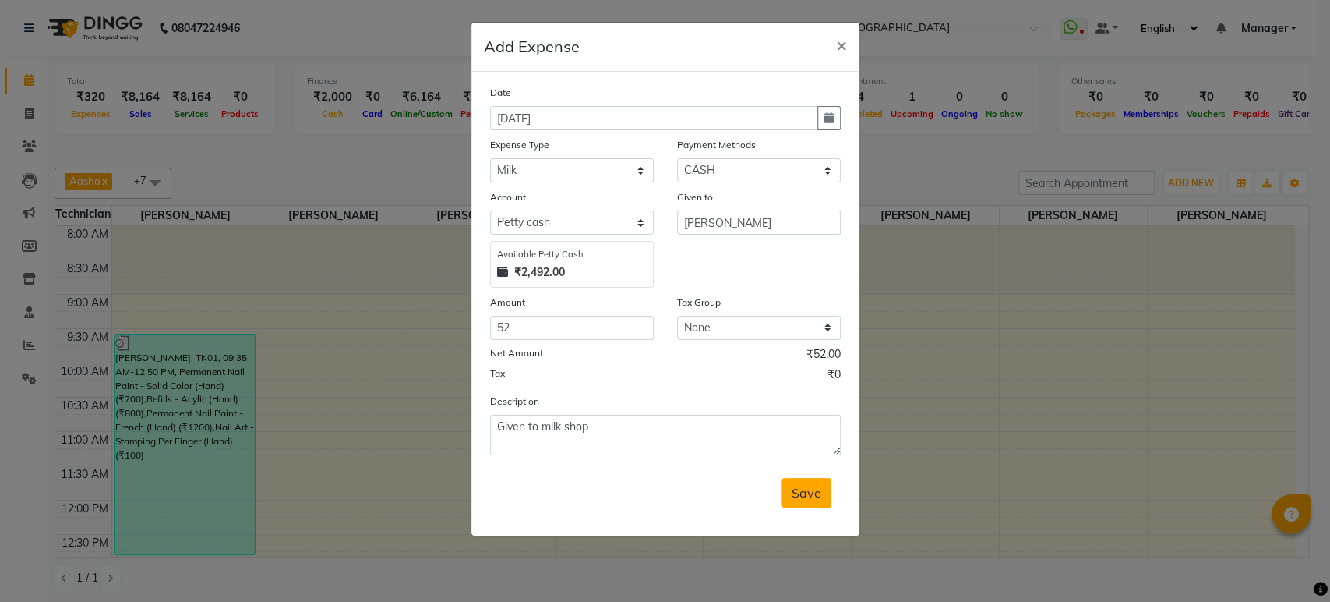
click at [811, 489] on span "Save" at bounding box center [807, 493] width 30 height 16
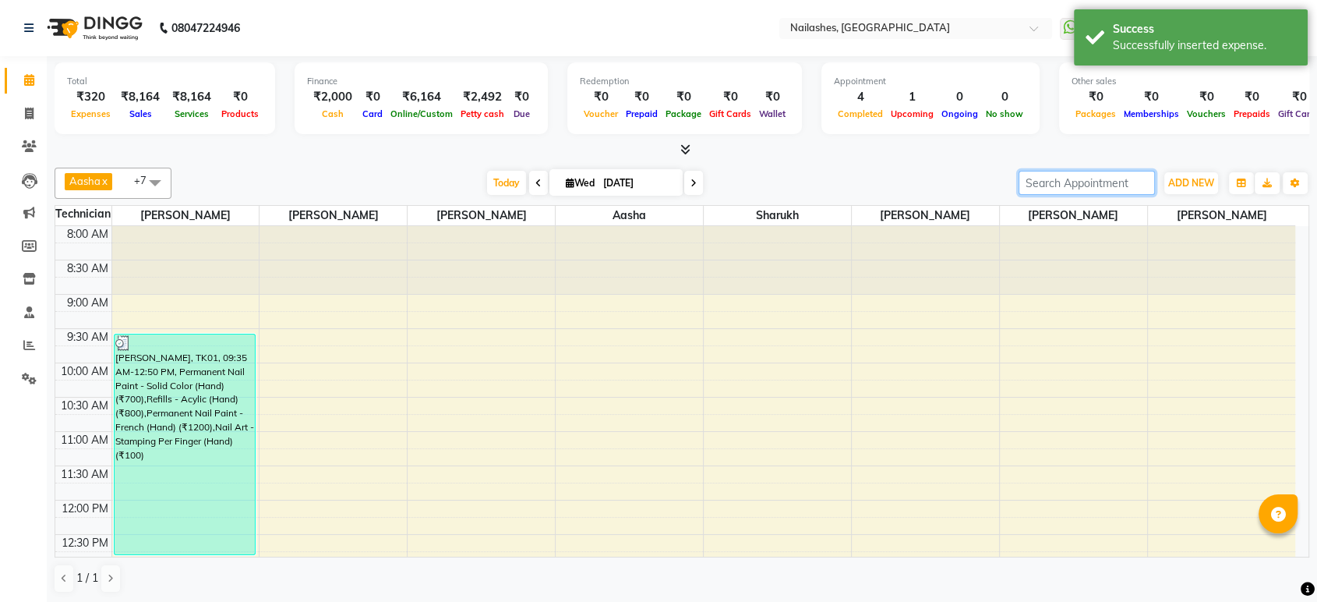
click at [1071, 183] on input "search" at bounding box center [1086, 183] width 136 height 24
click at [1179, 185] on span "ADD NEW" at bounding box center [1191, 183] width 46 height 12
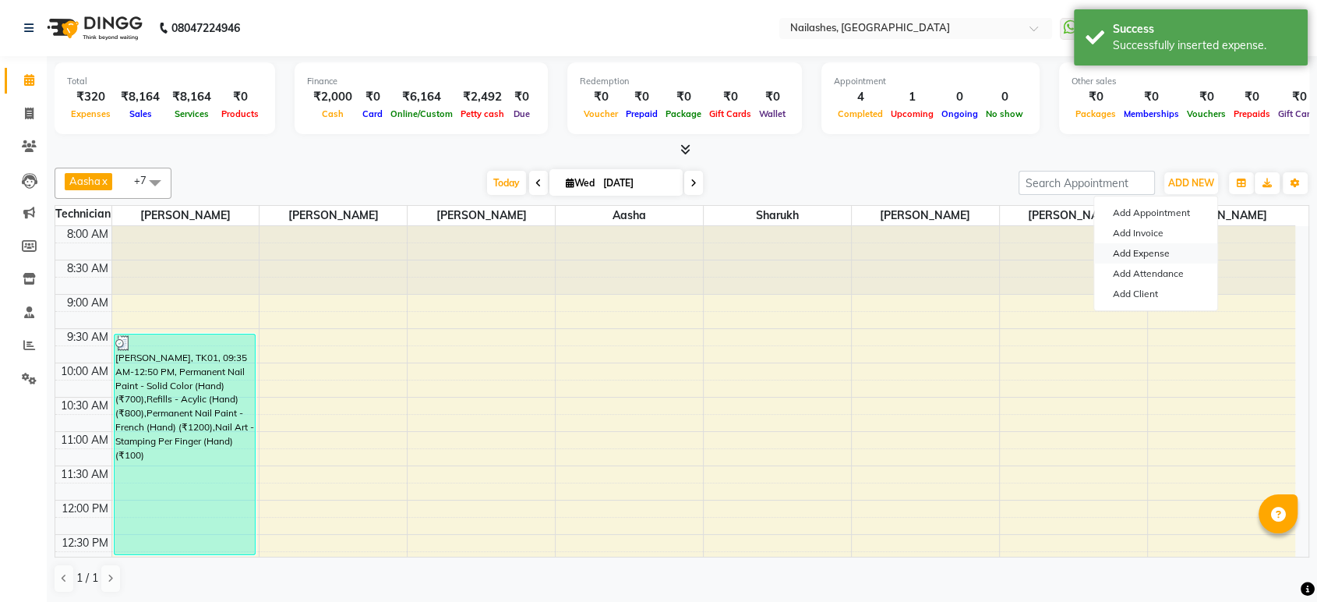
click at [1127, 248] on link "Add Expense" at bounding box center [1155, 253] width 123 height 20
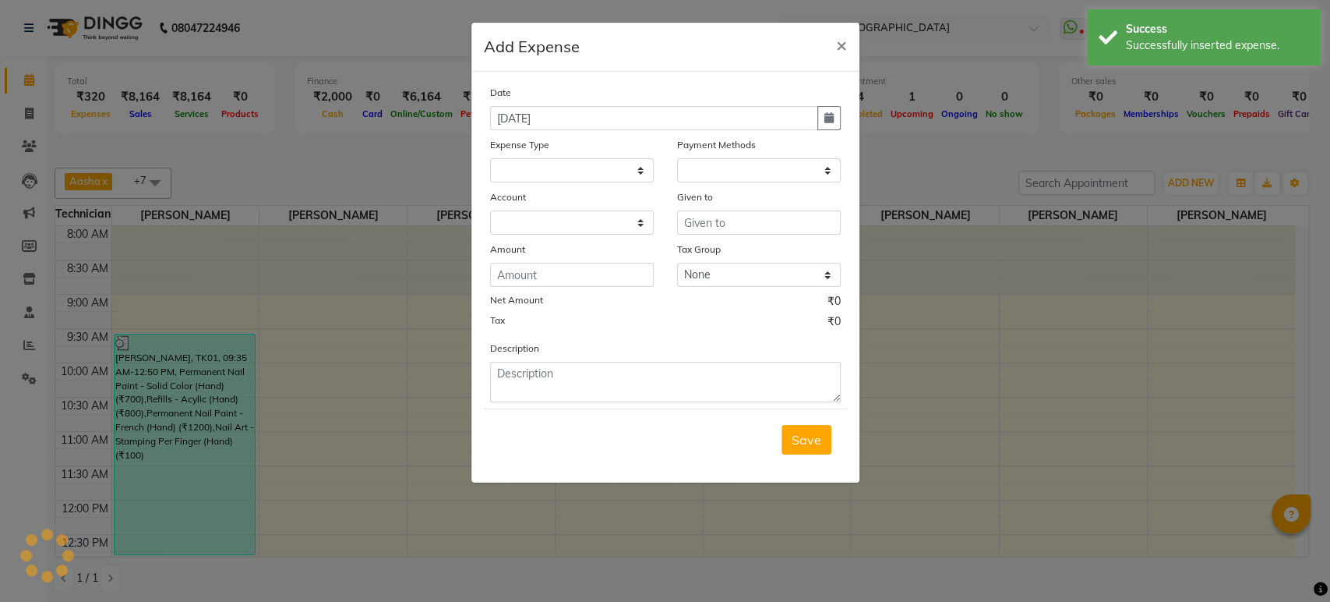
select select
select select "1"
select select "3062"
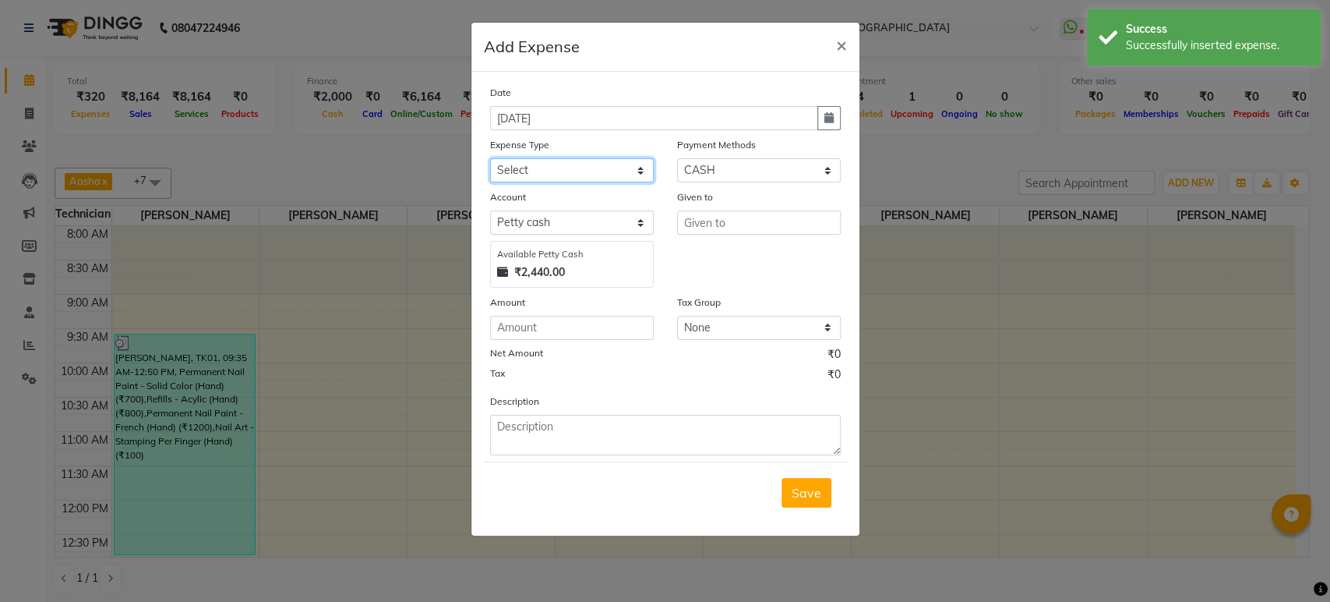
click at [594, 162] on select "Select acetone Advance Salary bank deposite BBMP Beauty products Bed charges BI…" at bounding box center [572, 170] width 164 height 24
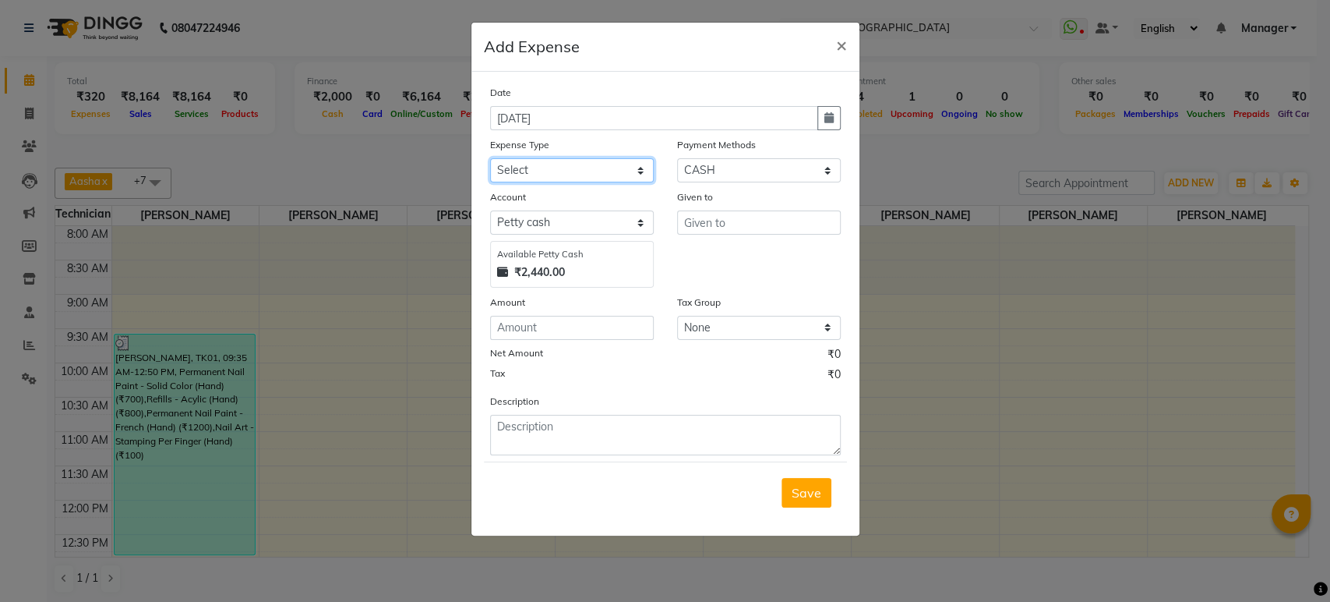
select select "17155"
click at [490, 158] on select "Select acetone Advance Salary bank deposite BBMP Beauty products Bed charges BI…" at bounding box center [572, 170] width 164 height 24
click at [543, 335] on input "number" at bounding box center [572, 328] width 164 height 24
type input "20"
click at [773, 323] on select "None GST" at bounding box center [759, 328] width 164 height 24
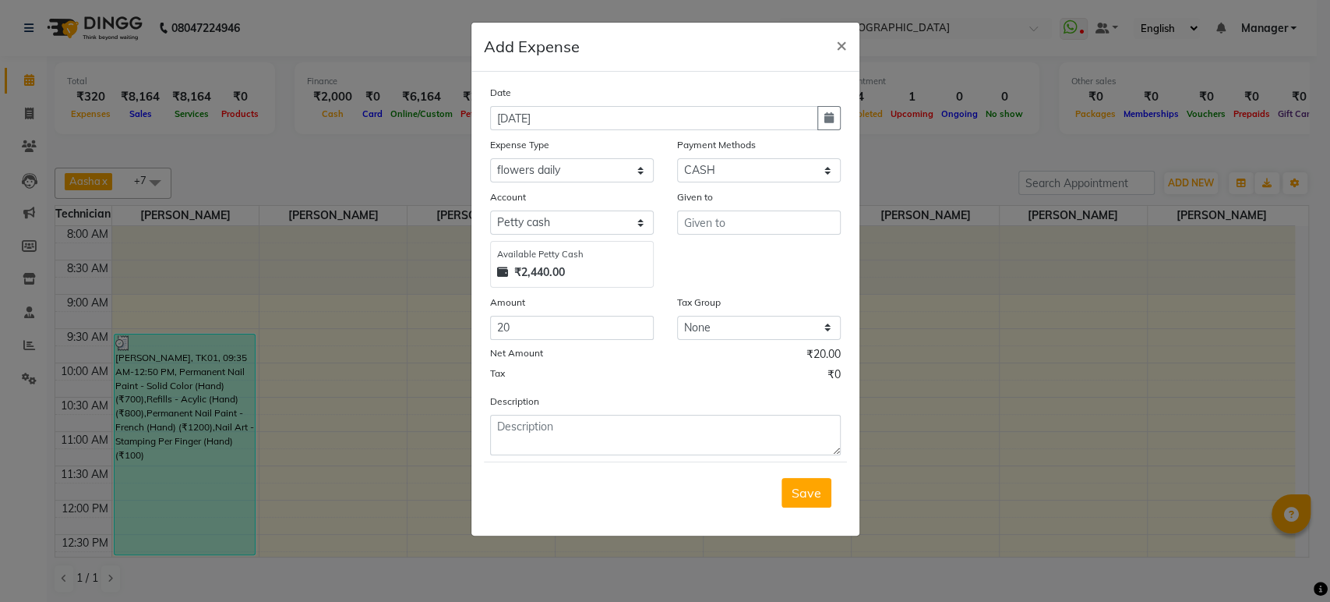
drag, startPoint x: 785, startPoint y: 267, endPoint x: 795, endPoint y: 223, distance: 45.4
click at [785, 267] on div "Given to" at bounding box center [758, 238] width 187 height 99
click at [792, 221] on input "text" at bounding box center [759, 222] width 164 height 24
type input "h"
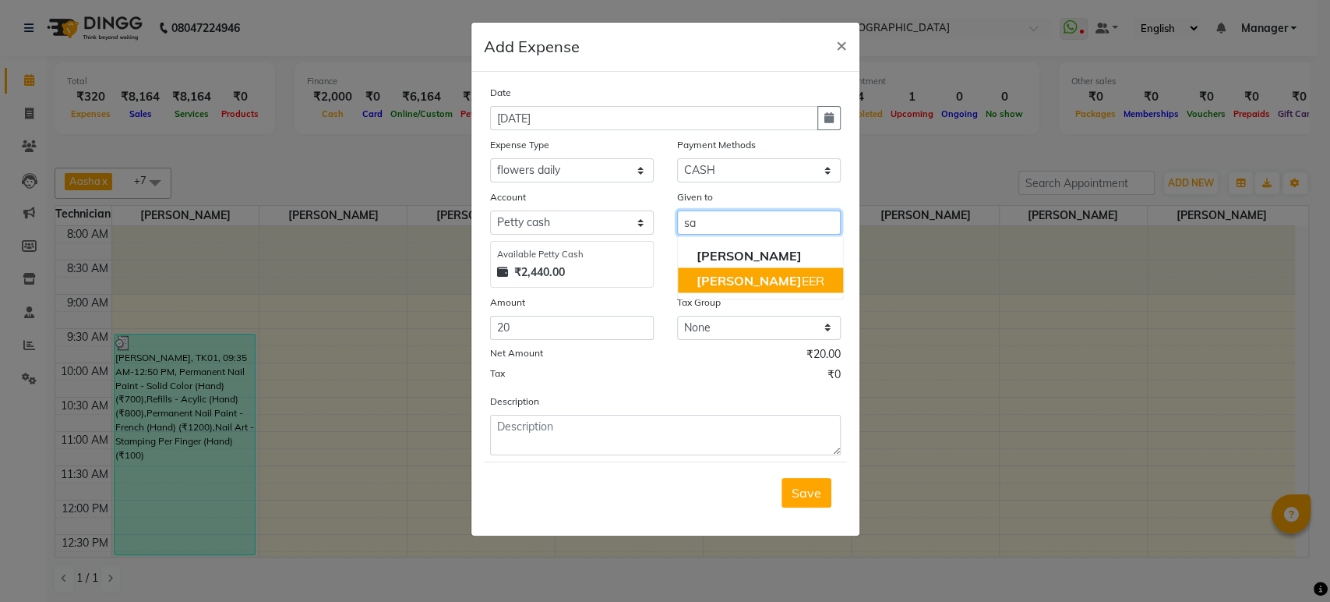
type input "s"
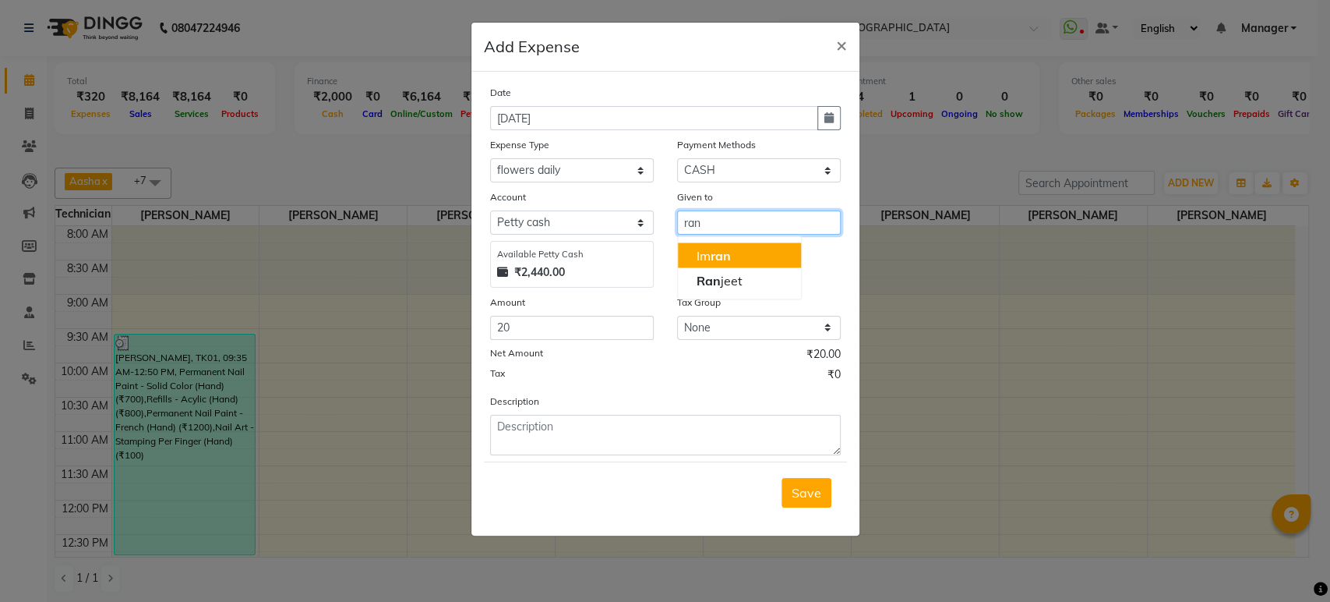
click at [754, 280] on button "Ran jeet" at bounding box center [739, 279] width 123 height 25
type input "[PERSON_NAME]"
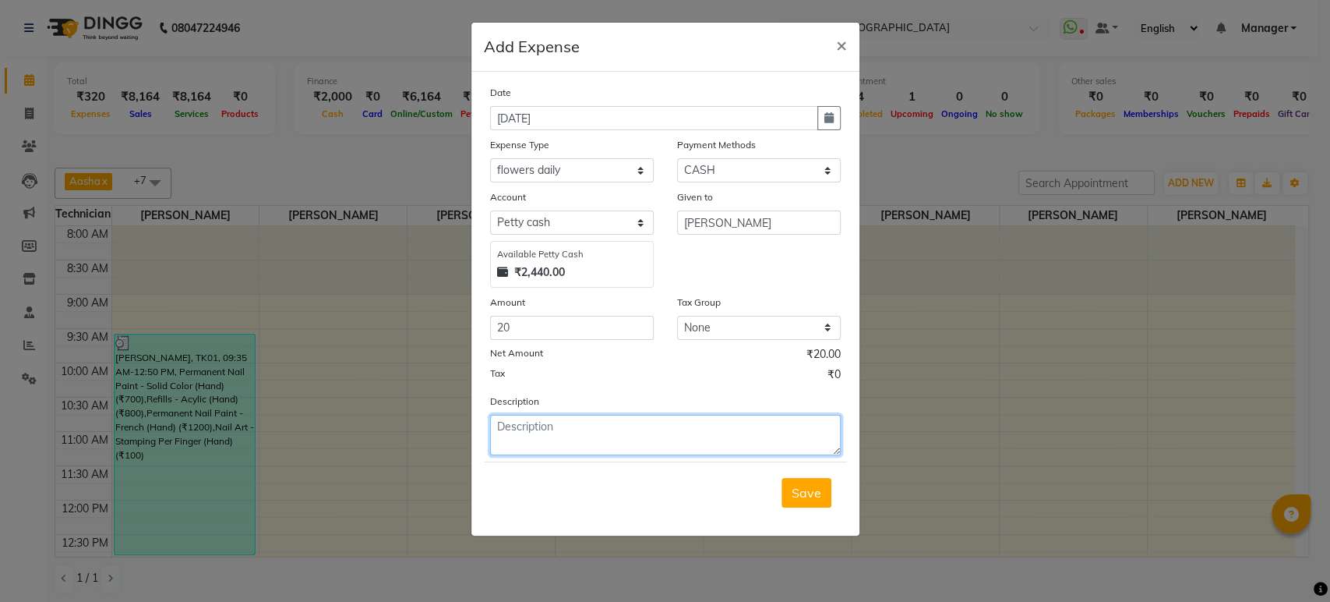
click at [520, 436] on textarea at bounding box center [665, 435] width 351 height 41
type textarea "F"
type textarea "Given to flower shop"
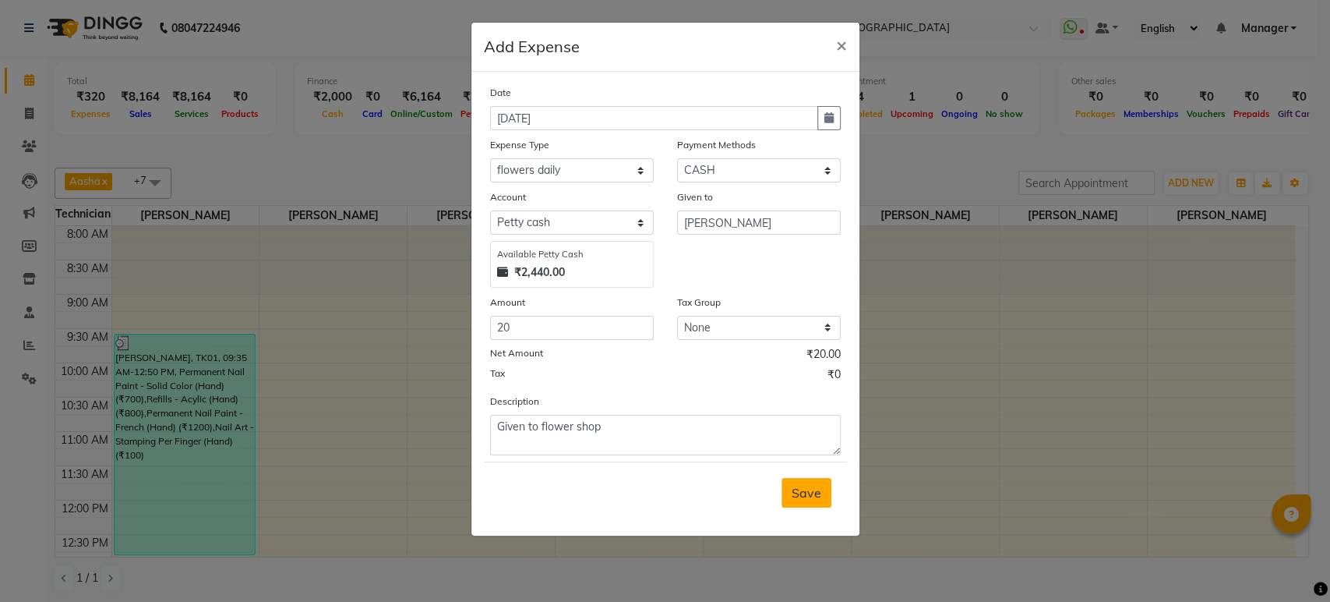
click at [800, 485] on span "Save" at bounding box center [807, 493] width 30 height 16
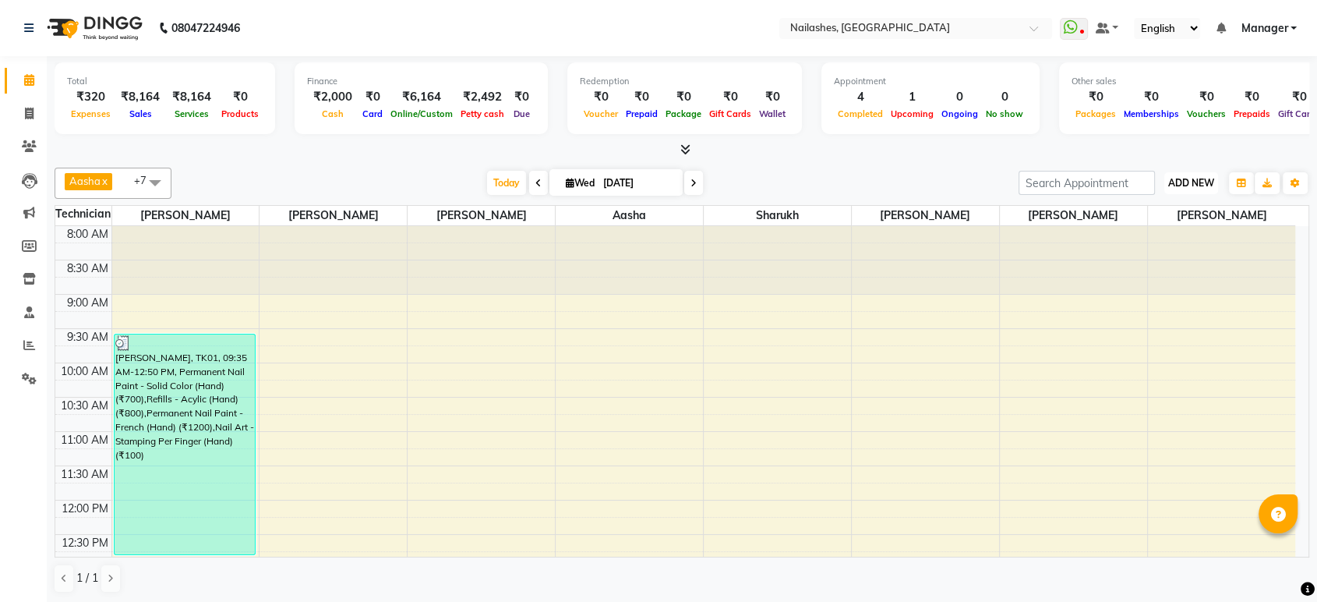
click at [1217, 182] on button "ADD NEW Toggle Dropdown" at bounding box center [1191, 183] width 54 height 22
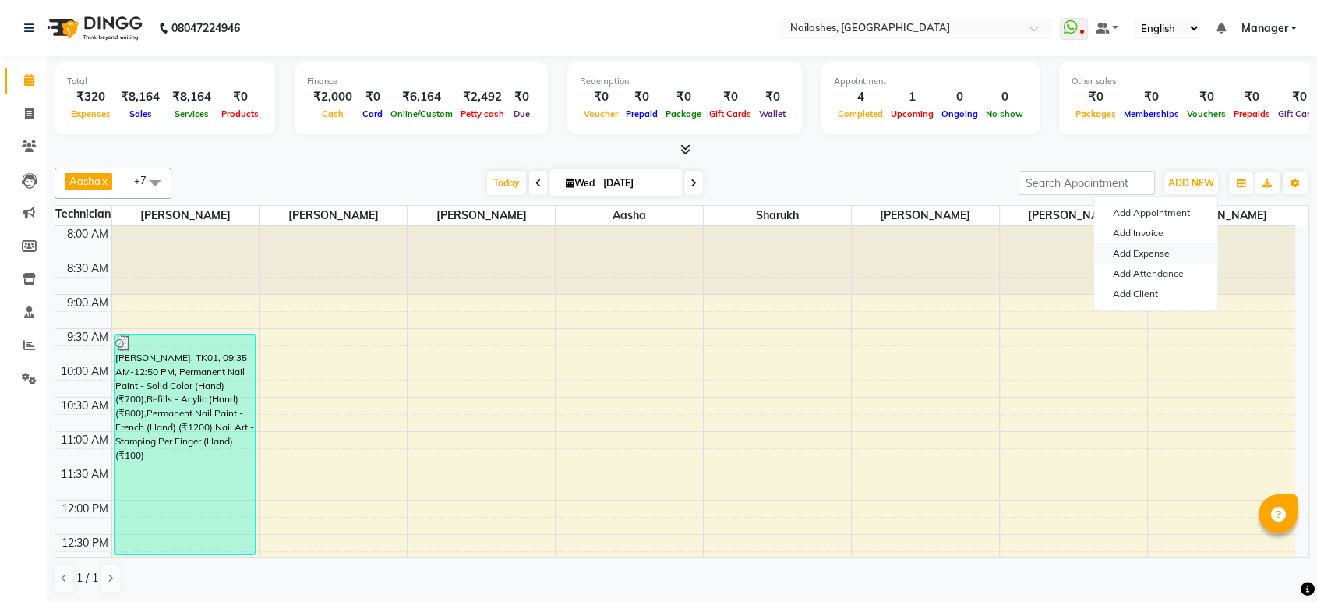
click at [1150, 249] on link "Add Expense" at bounding box center [1155, 253] width 123 height 20
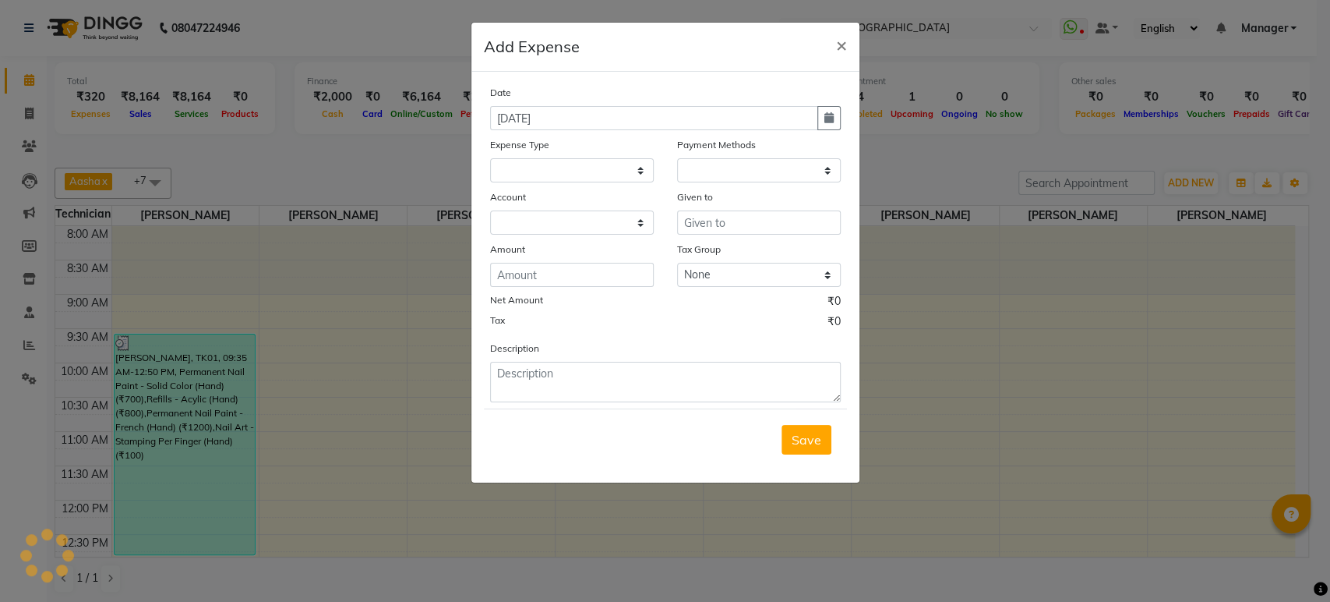
select select
select select "1"
select select "3062"
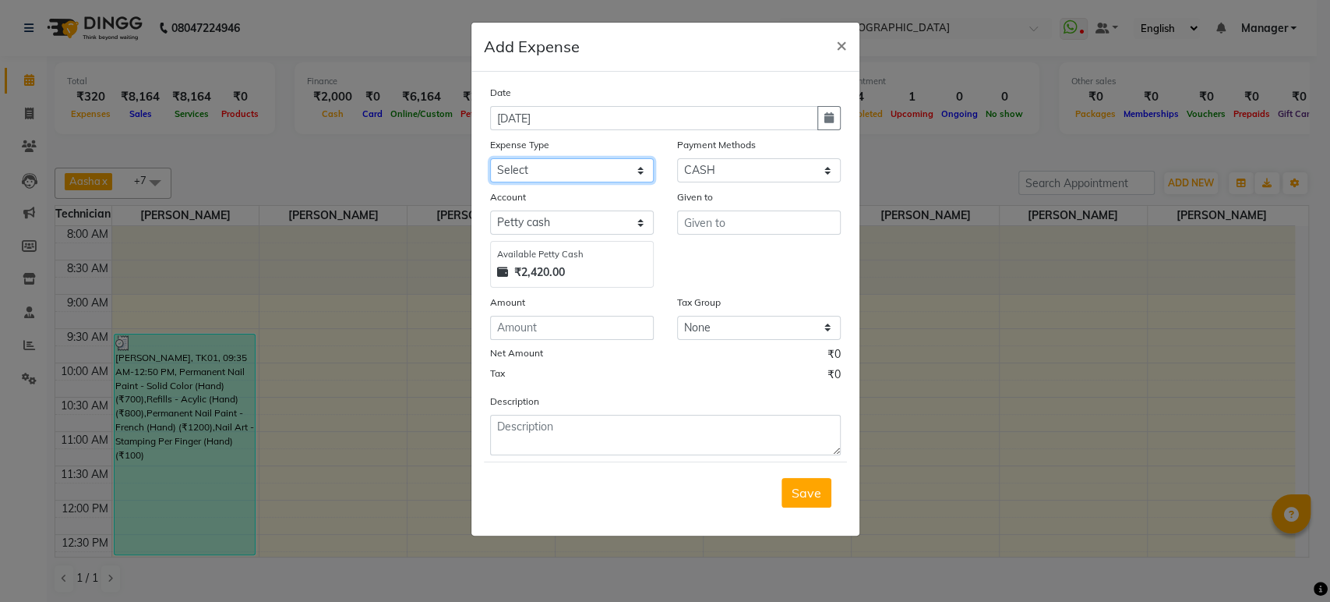
click at [619, 165] on select "Select acetone Advance Salary bank deposite BBMP Beauty products Bed charges BI…" at bounding box center [572, 170] width 164 height 24
select select "3130"
click at [490, 158] on select "Select acetone Advance Salary bank deposite BBMP Beauty products Bed charges BI…" at bounding box center [572, 170] width 164 height 24
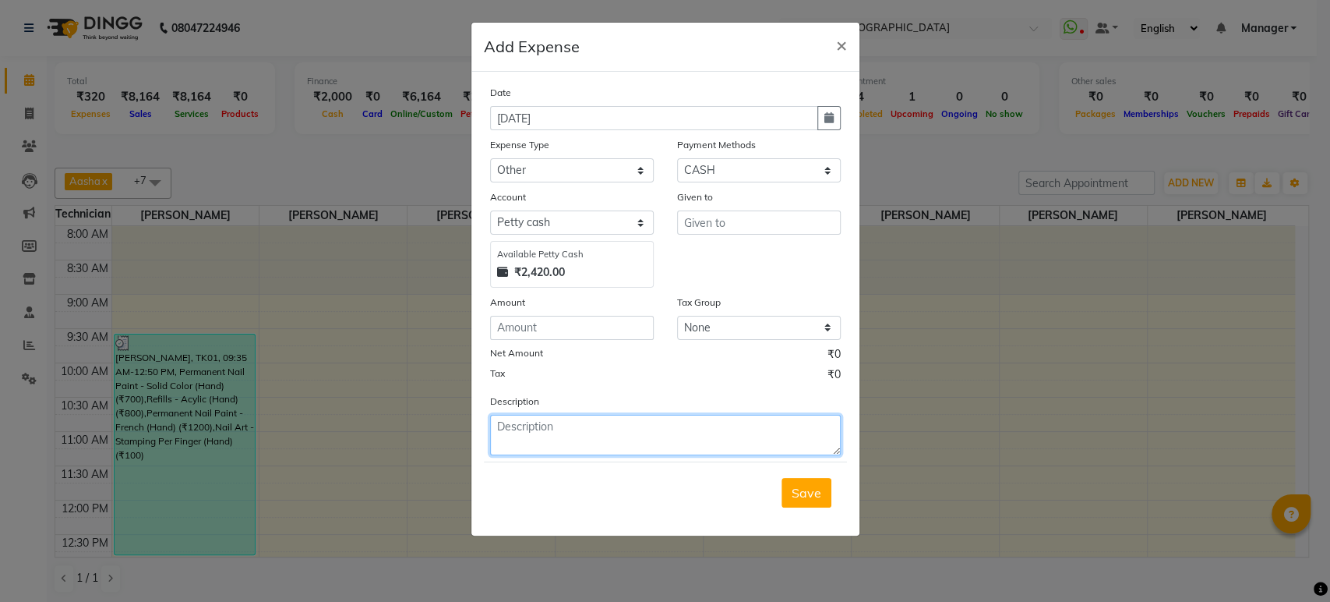
click at [532, 427] on textarea at bounding box center [665, 435] width 351 height 41
type textarea "Given to tea powder"
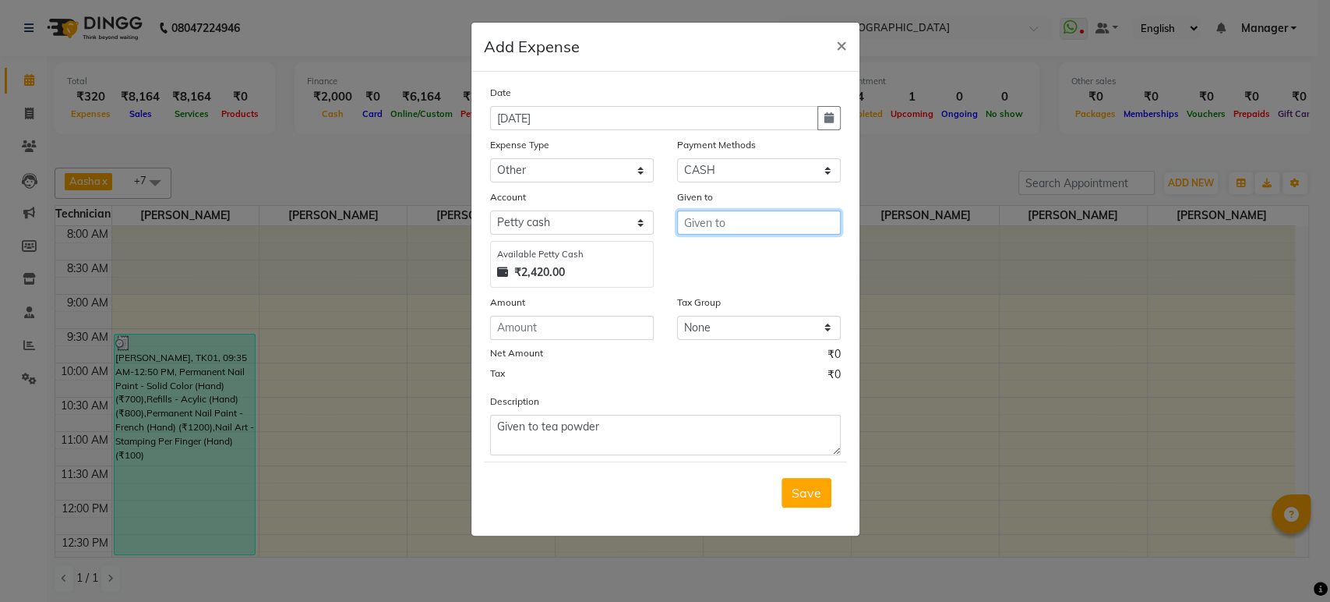
click at [786, 225] on input "text" at bounding box center [759, 222] width 164 height 24
type input "[PERSON_NAME]"
click at [821, 485] on span "Save" at bounding box center [807, 493] width 30 height 16
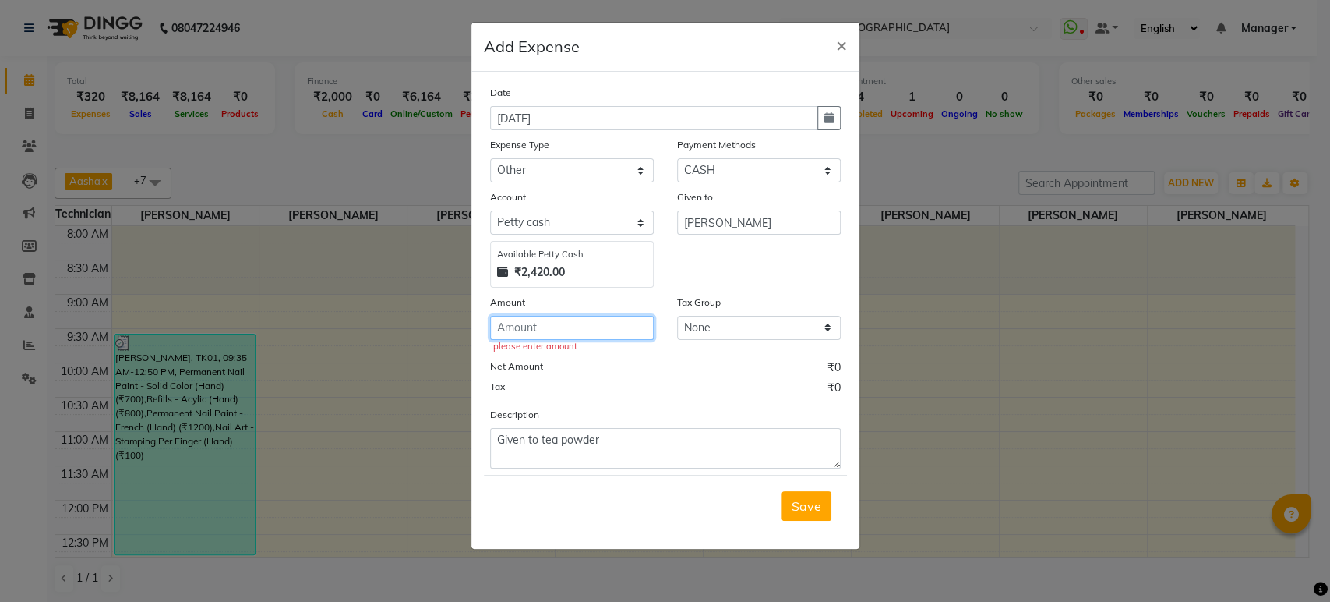
click at [556, 327] on input "number" at bounding box center [572, 328] width 164 height 24
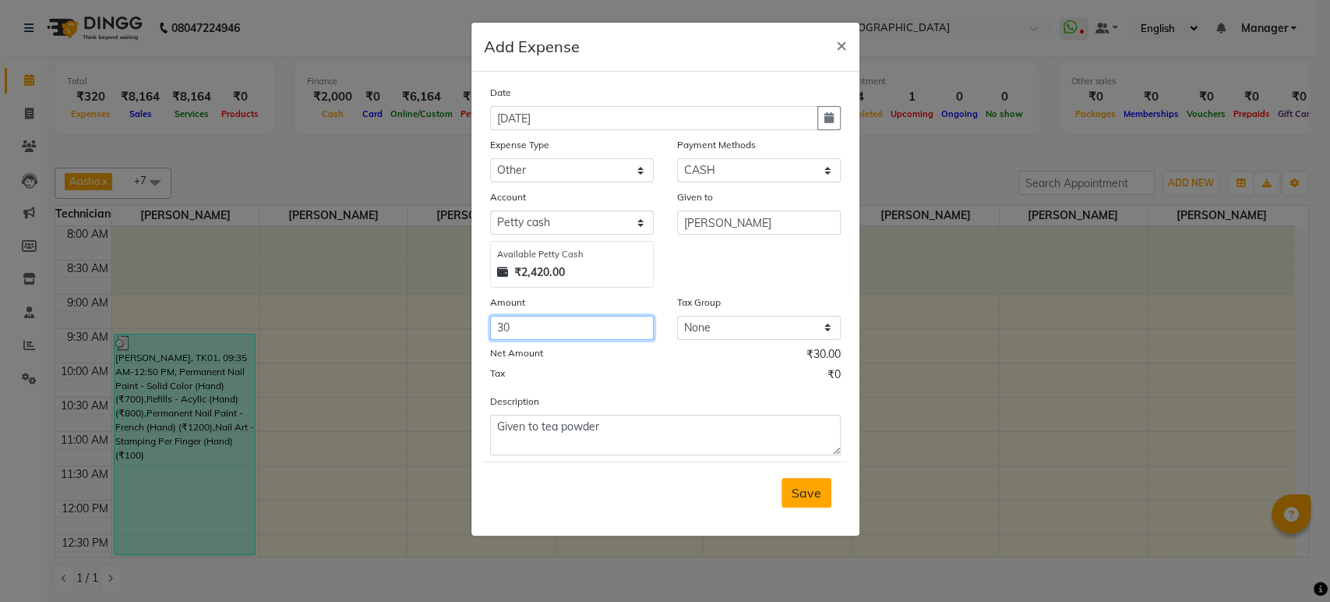
type input "30"
click at [820, 485] on span "Save" at bounding box center [807, 493] width 30 height 16
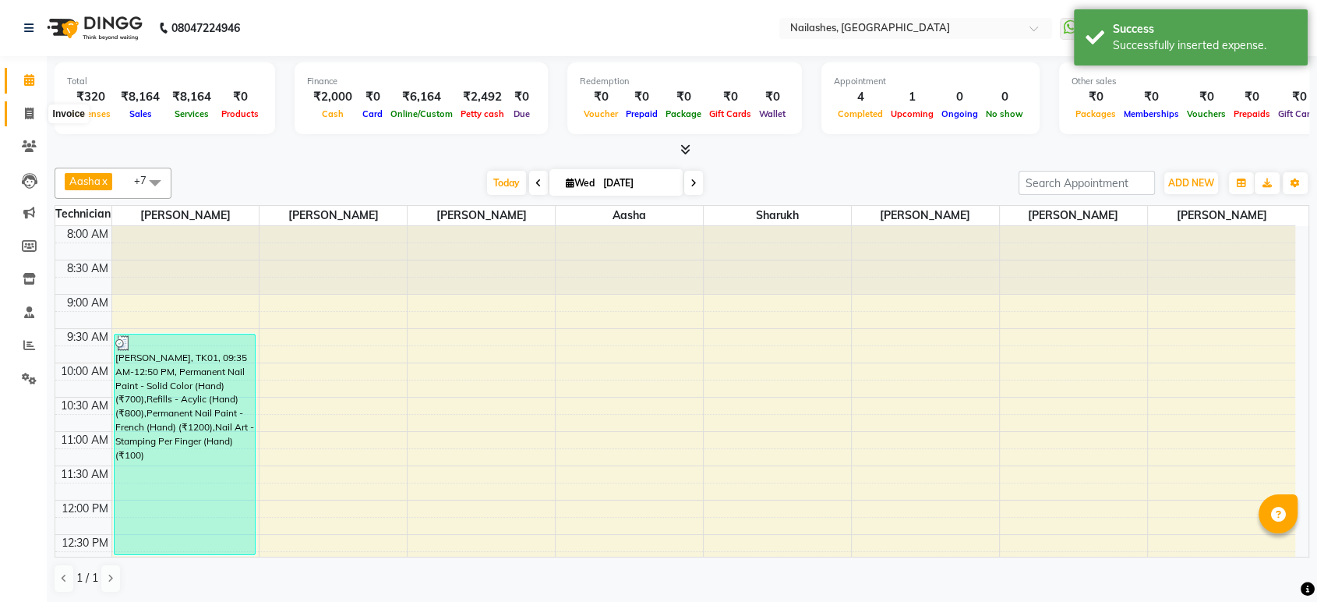
click at [25, 115] on icon at bounding box center [29, 114] width 9 height 12
select select "service"
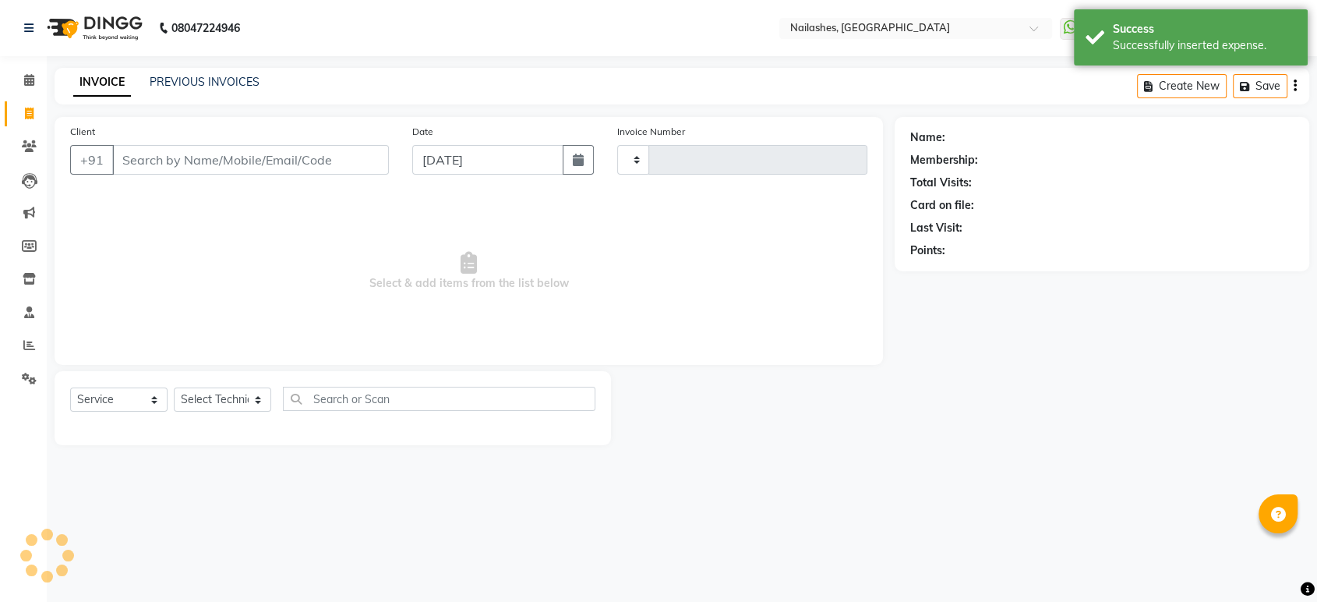
type input "1652"
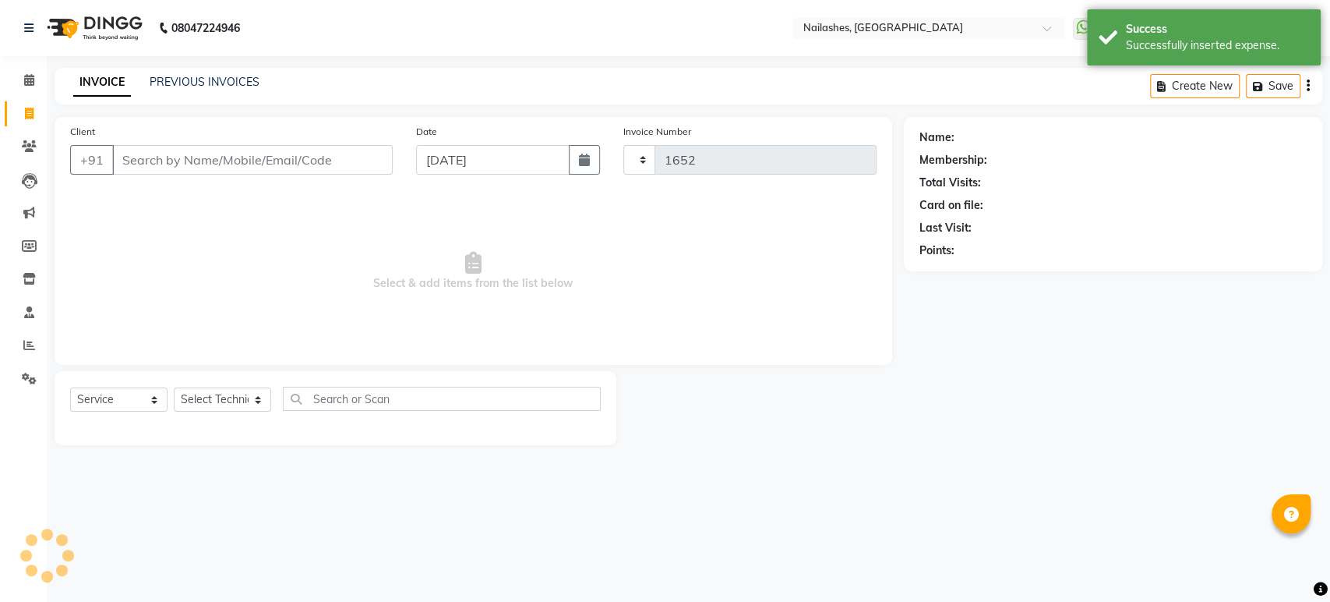
select select "4251"
click at [30, 82] on icon at bounding box center [29, 80] width 10 height 12
